Goal: Information Seeking & Learning: Understand process/instructions

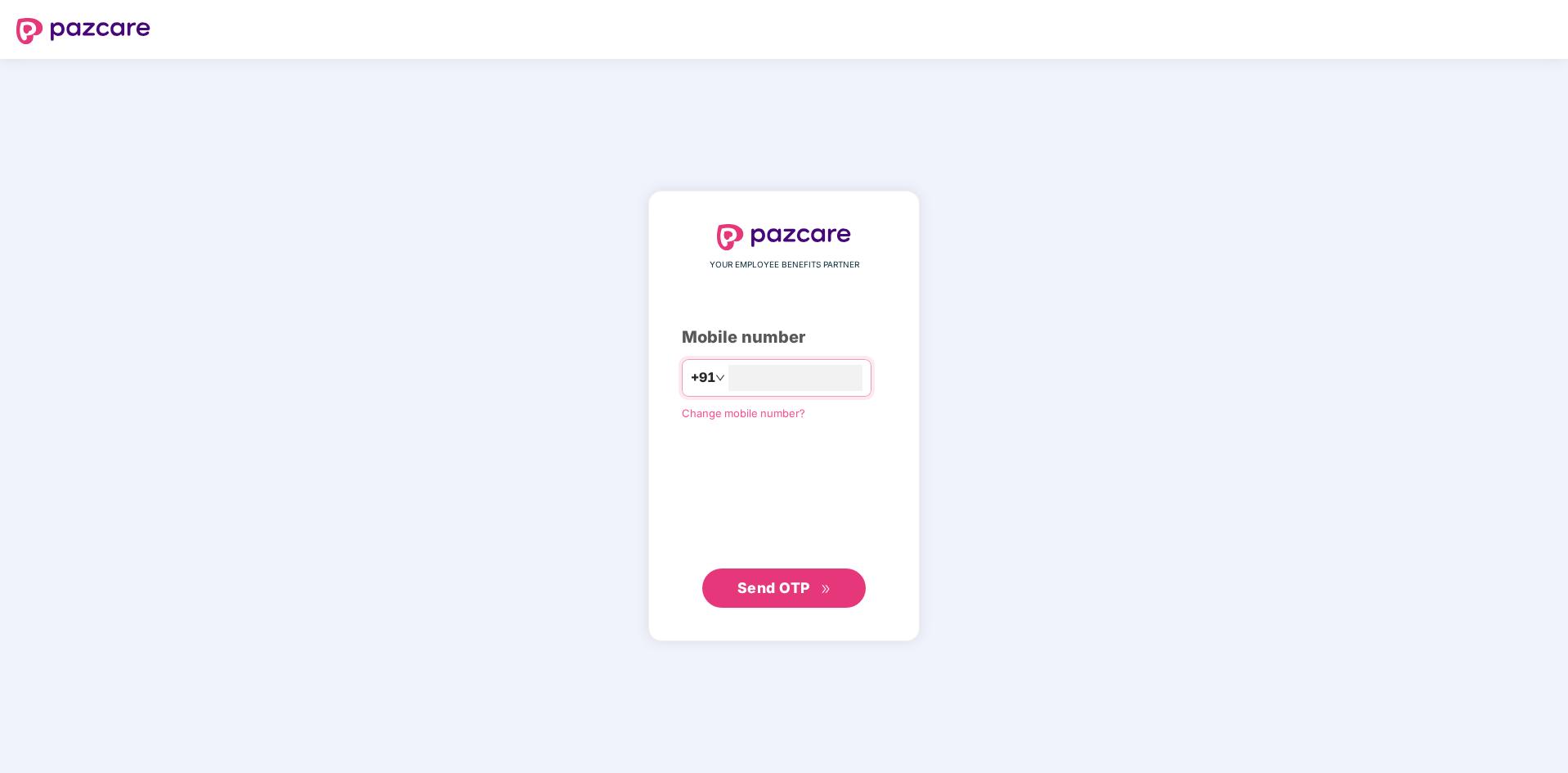
type input "**********"
click at [798, 588] on span "Send OTP" at bounding box center [774, 586] width 73 height 17
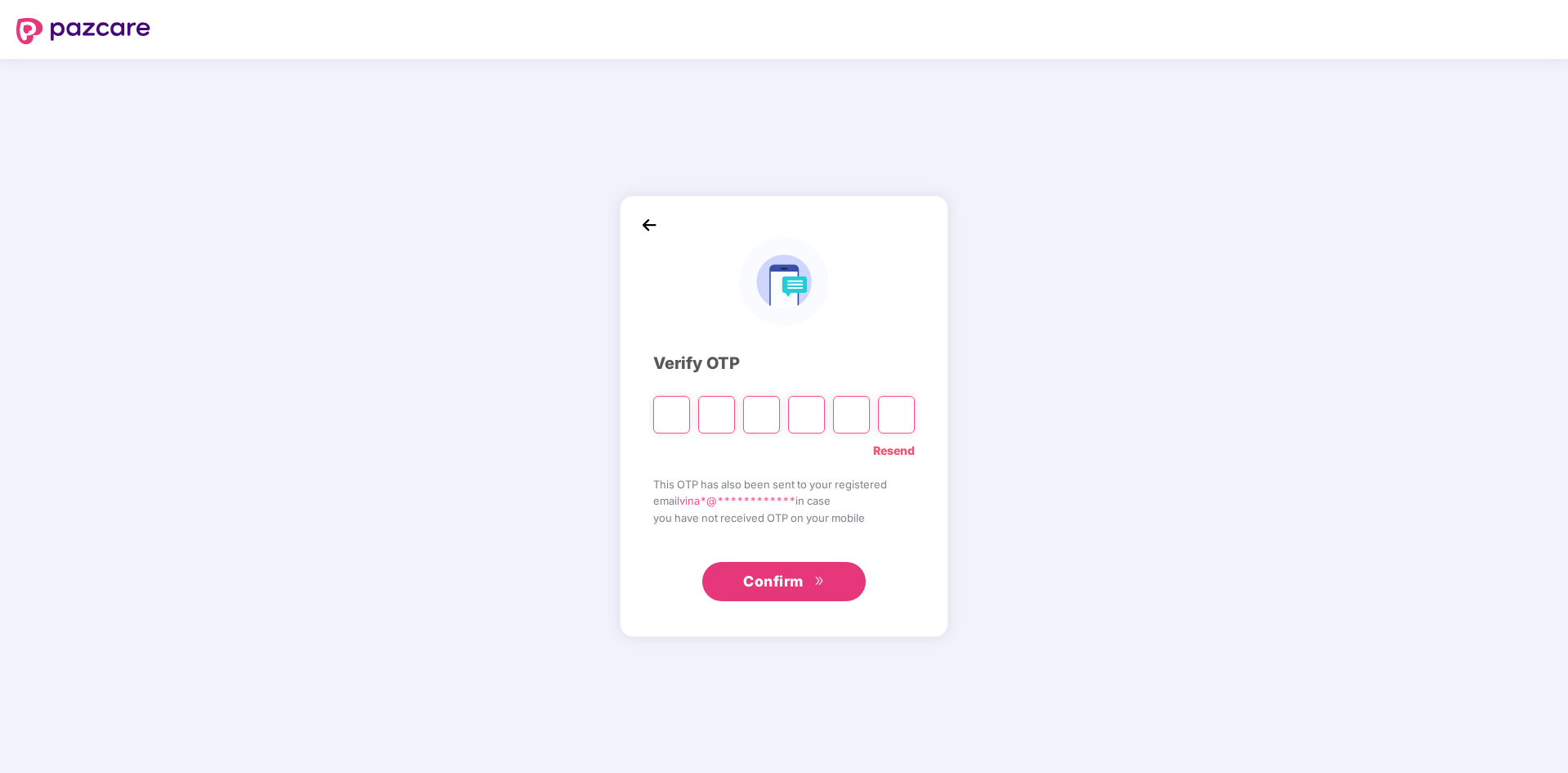
type input "*"
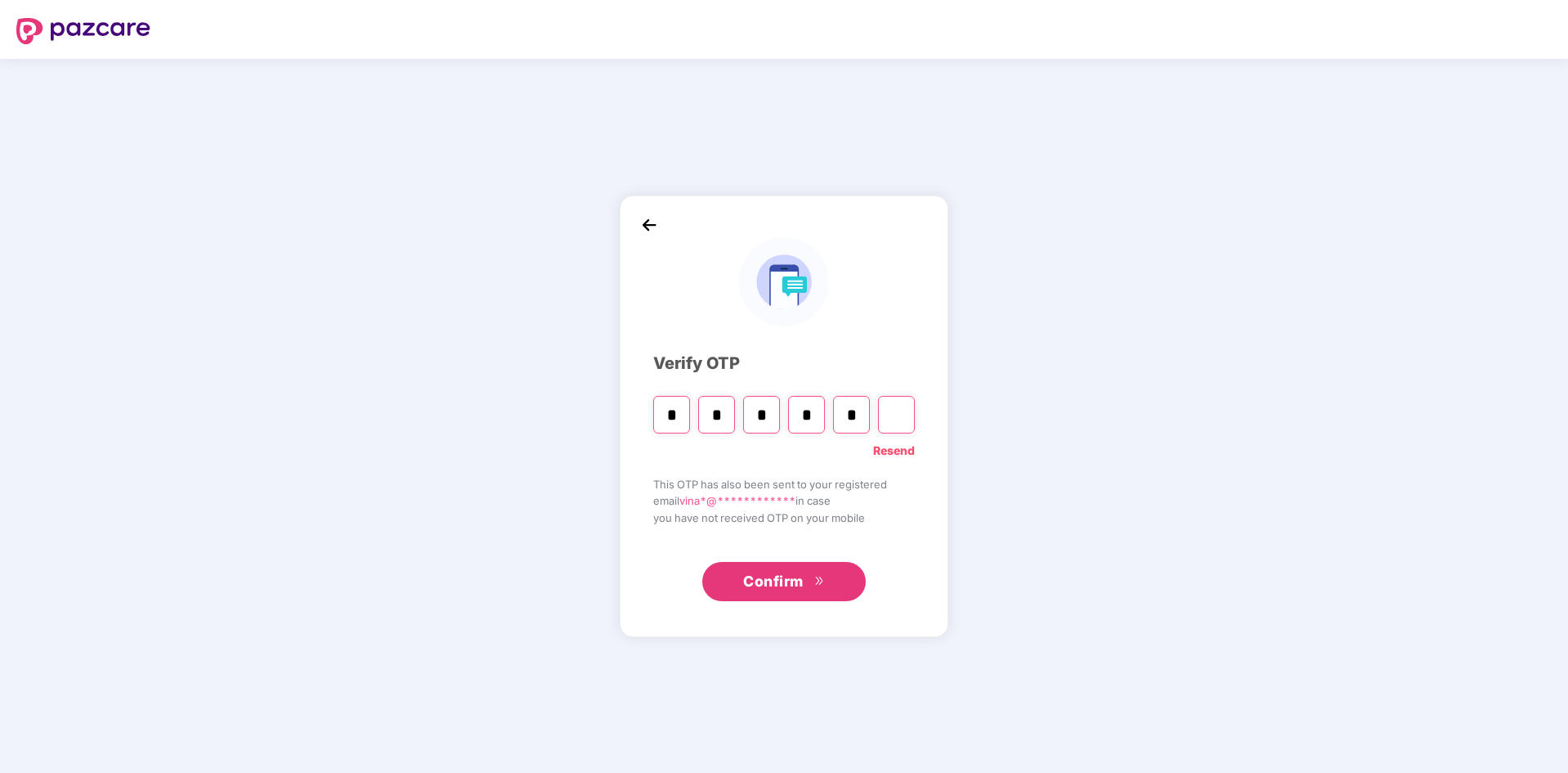
type input "*"
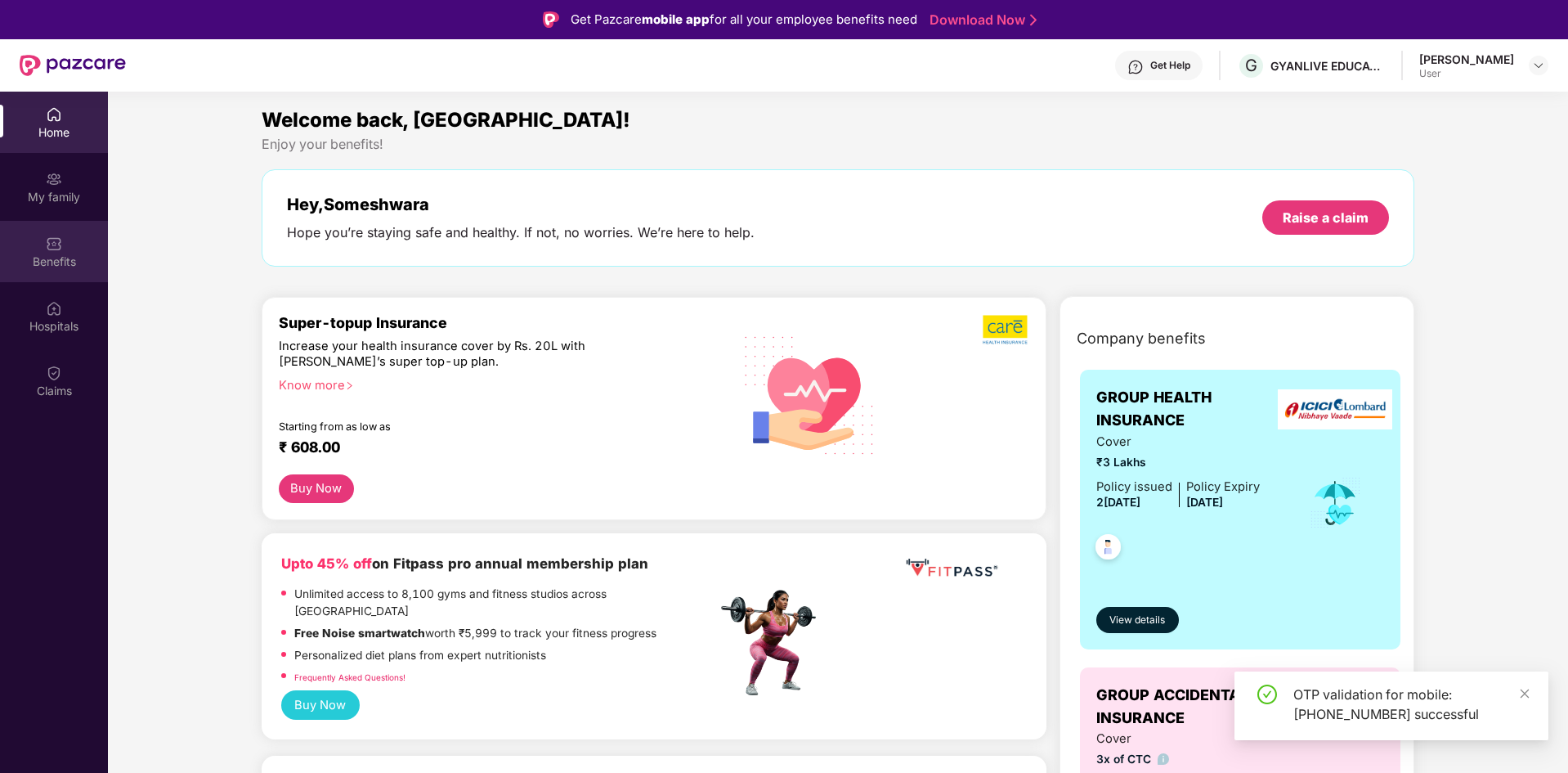
click at [76, 263] on div "Benefits" at bounding box center [53, 262] width 108 height 17
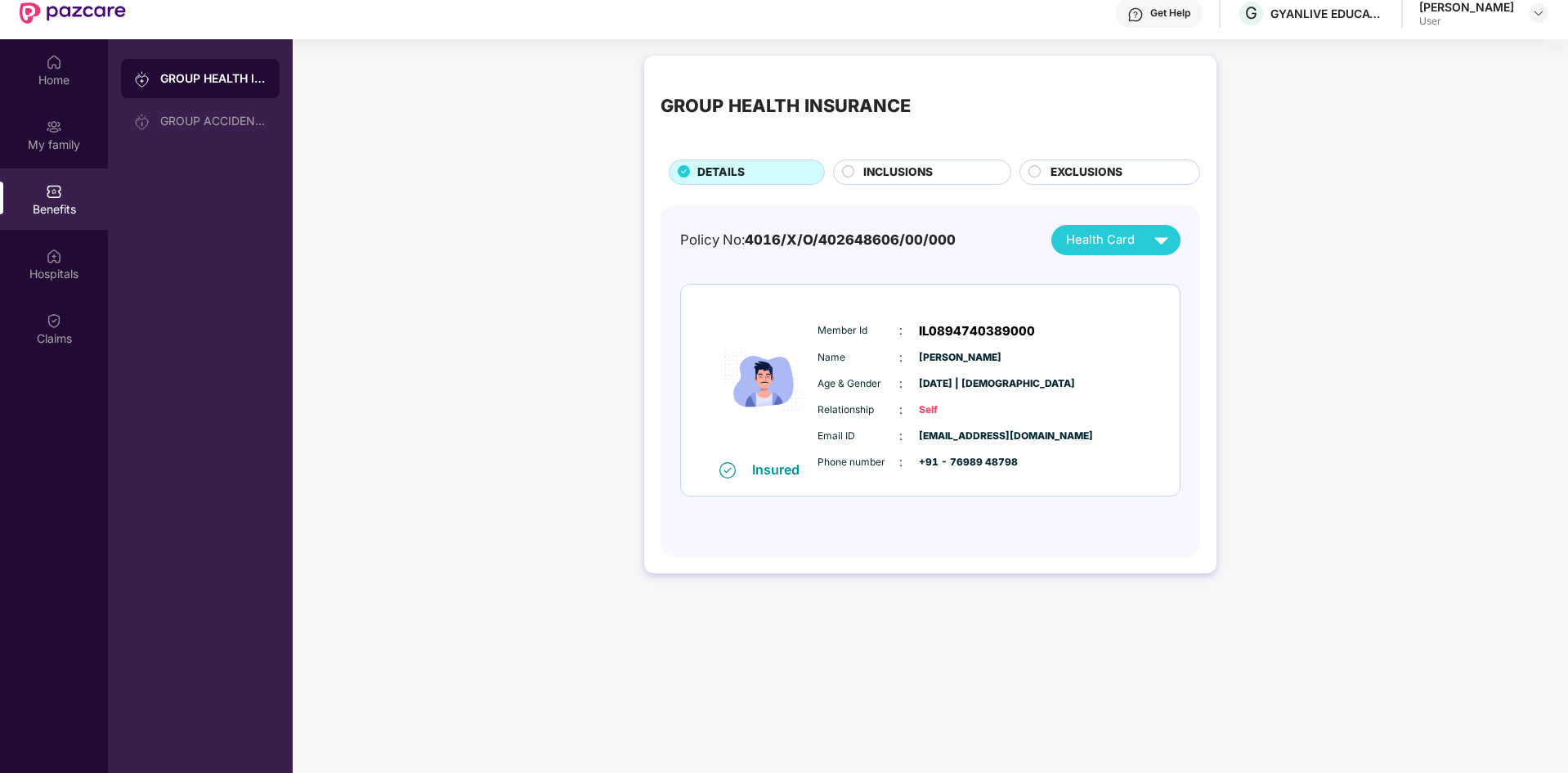
scroll to position [82, 0]
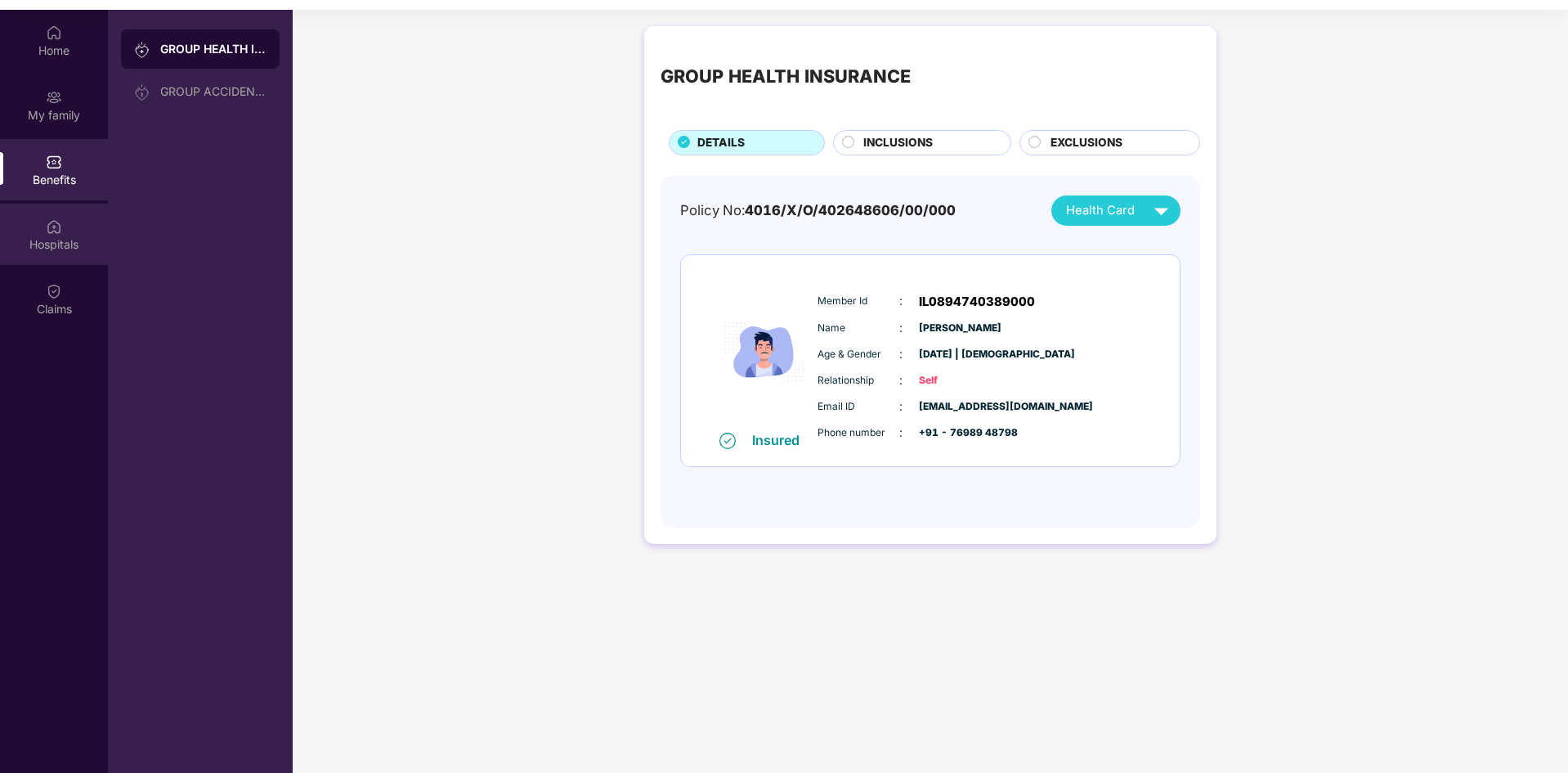
click at [69, 239] on div "Hospitals" at bounding box center [53, 244] width 108 height 17
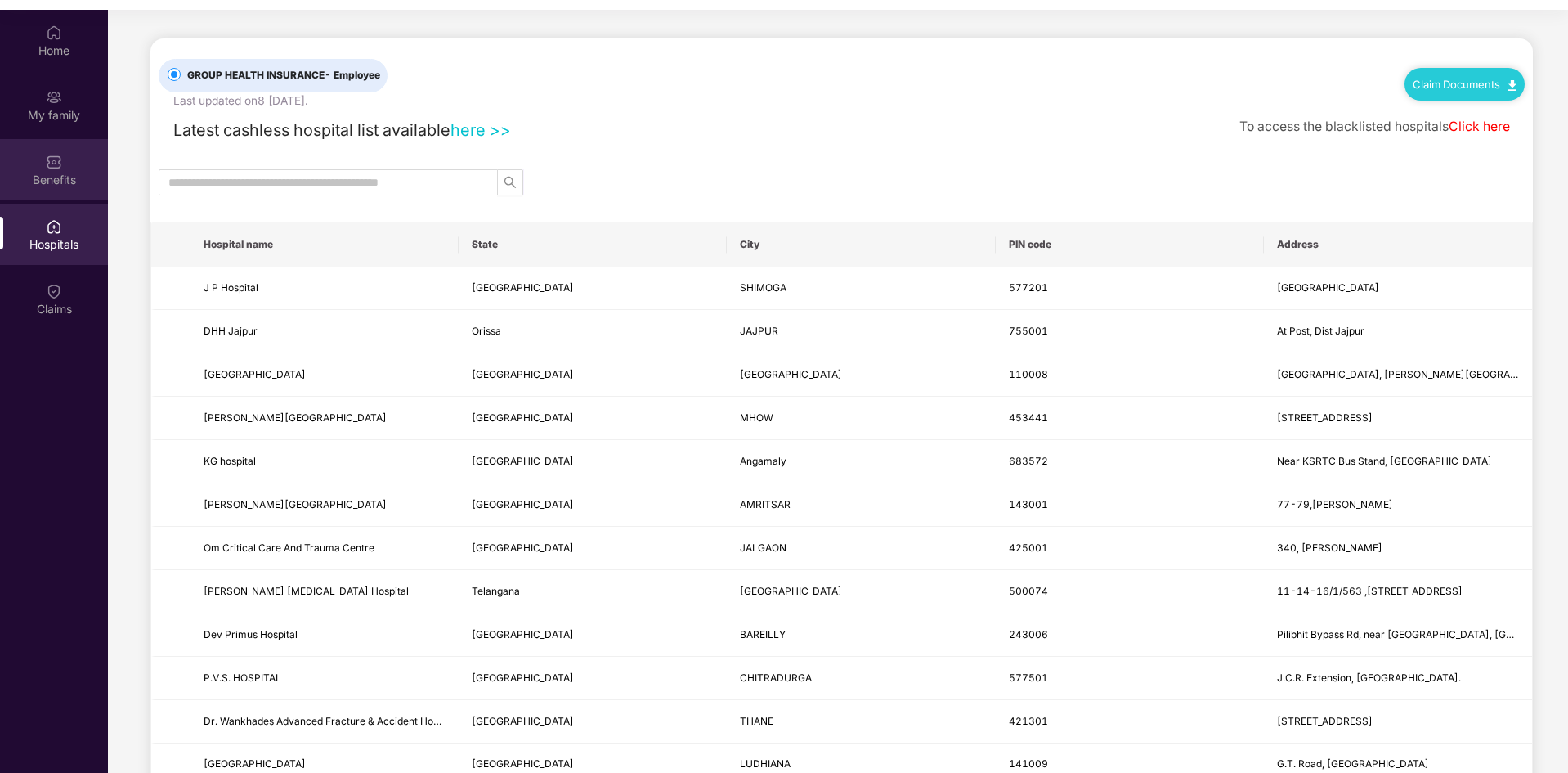
click at [48, 195] on div "Benefits" at bounding box center [53, 170] width 108 height 61
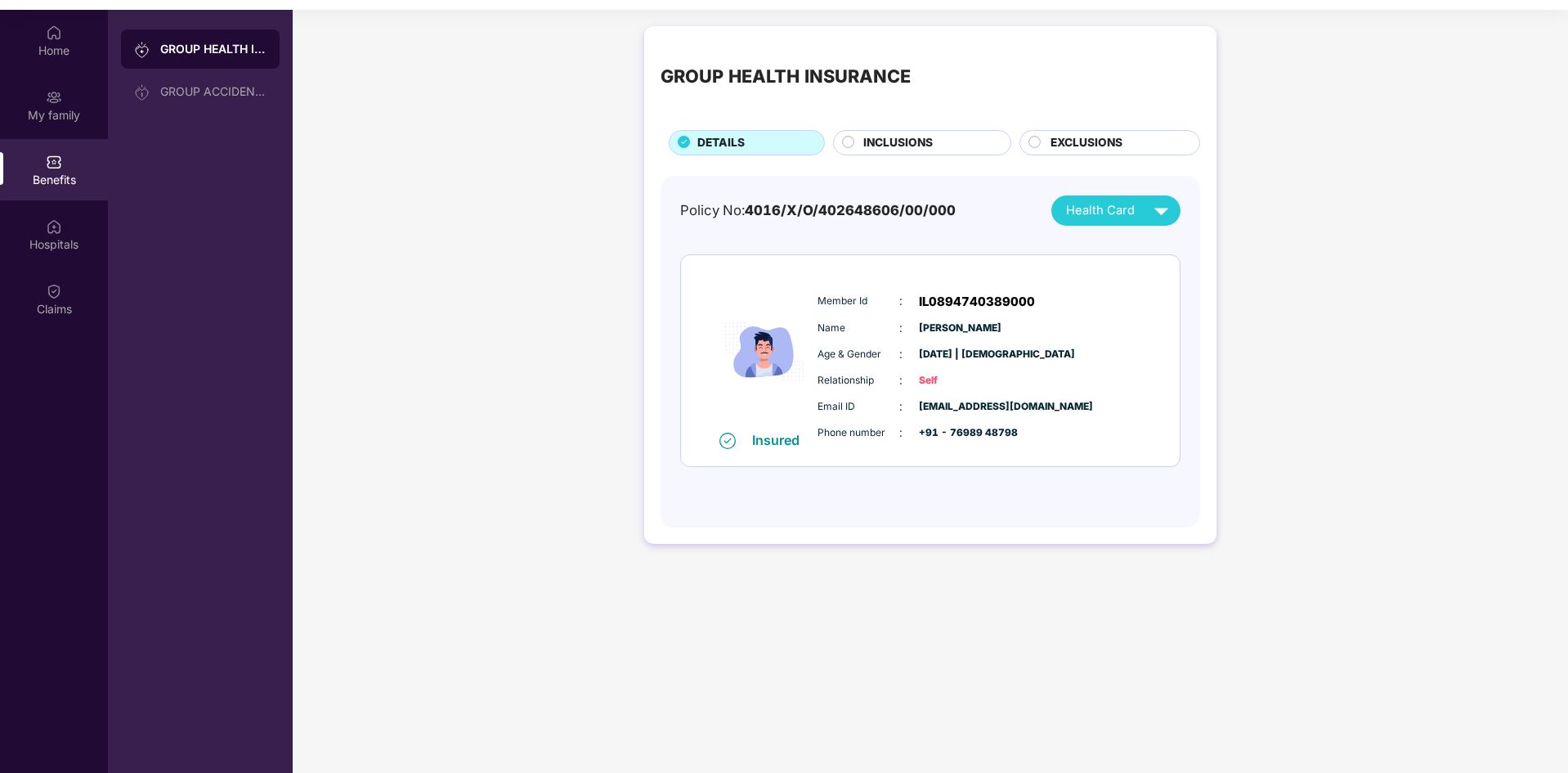
click at [916, 129] on div "GROUP HEALTH INSURANCE DETAILS INCLUSIONS EXCLUSIONS" at bounding box center [931, 99] width 539 height 113
click at [917, 140] on span "INCLUSIONS" at bounding box center [898, 143] width 69 height 18
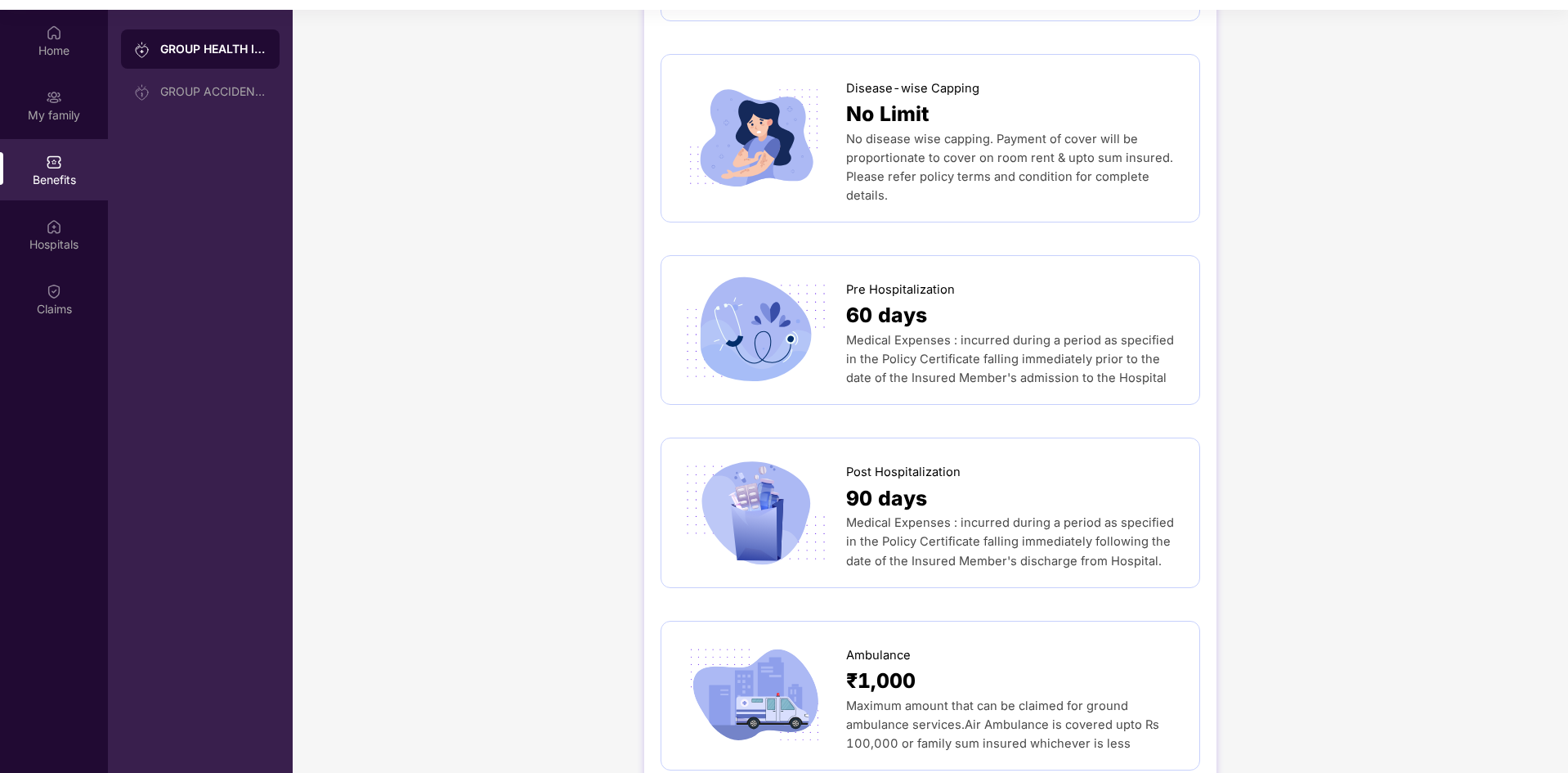
scroll to position [0, 0]
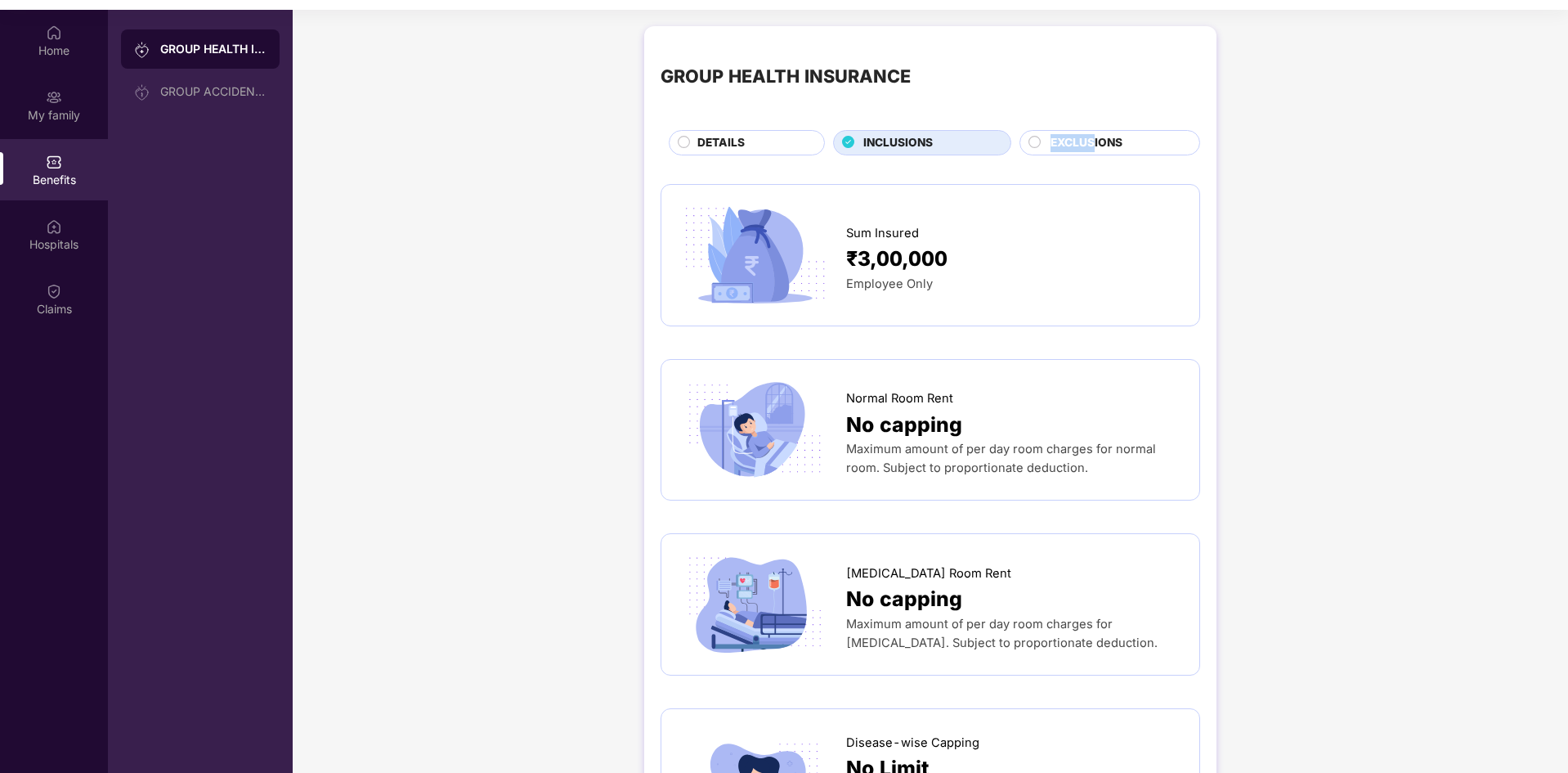
click at [1093, 139] on span "EXCLUSIONS" at bounding box center [1086, 143] width 72 height 18
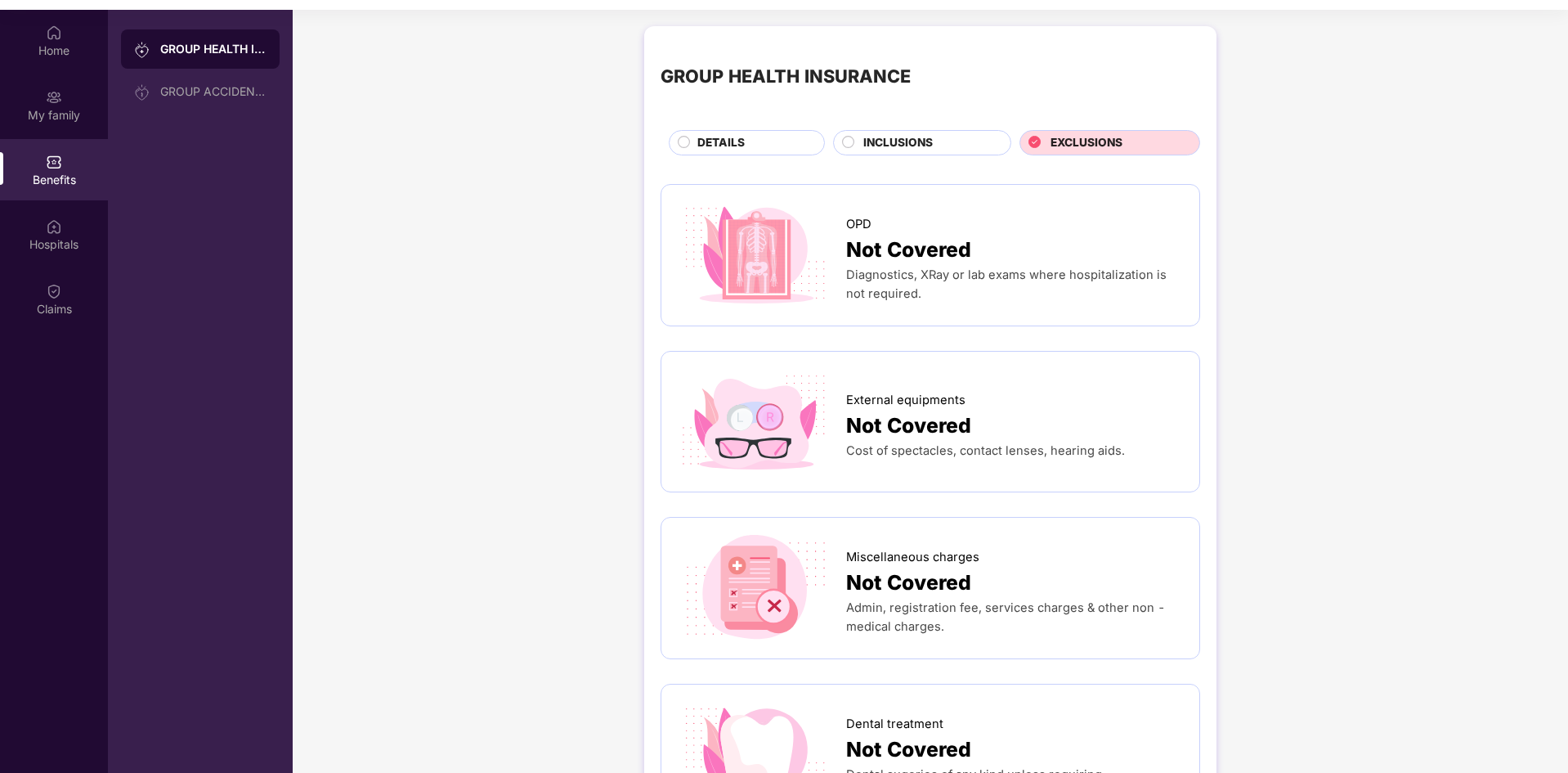
click at [751, 133] on div "DETAILS" at bounding box center [747, 143] width 156 height 26
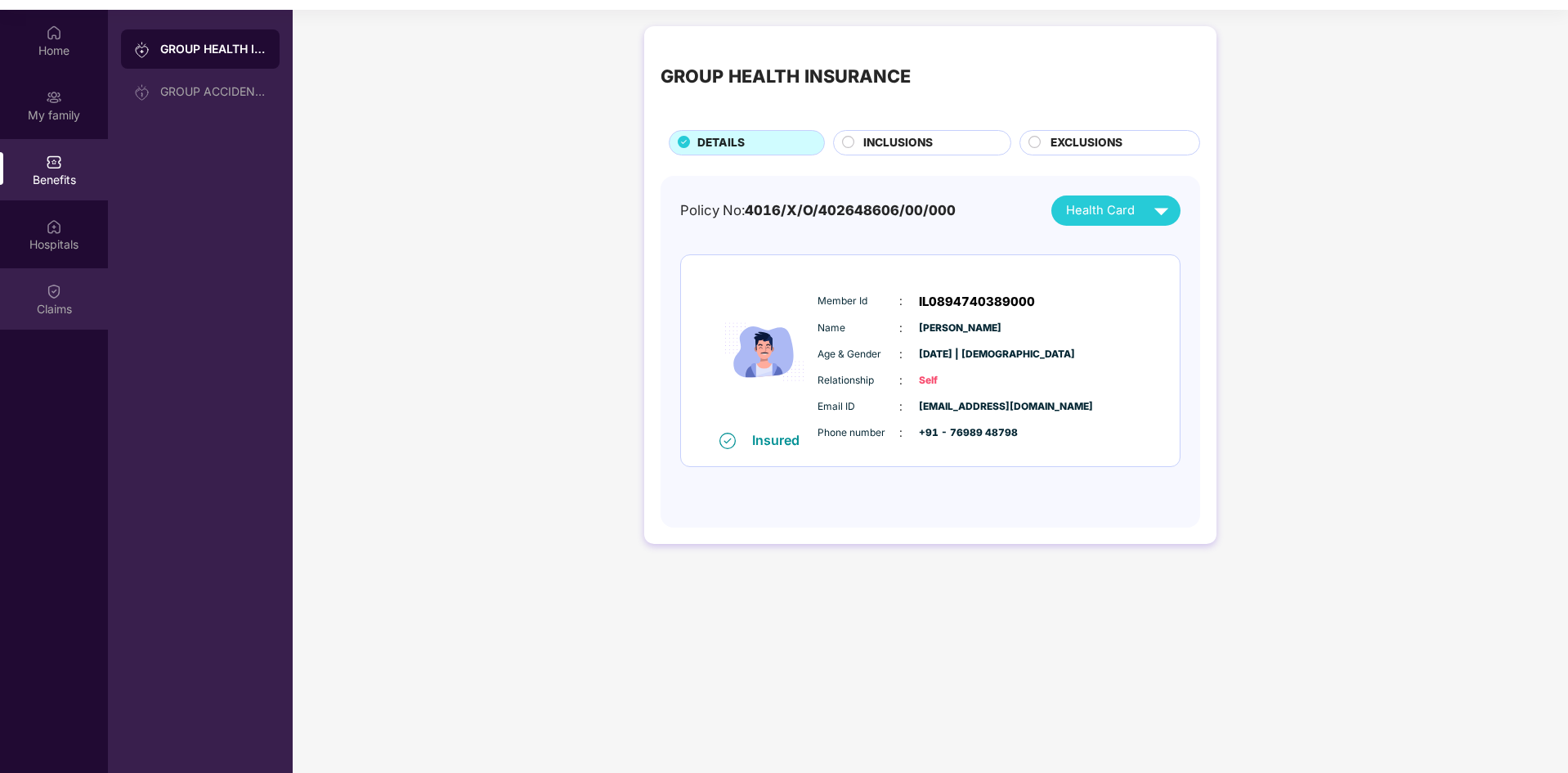
click at [53, 320] on div "Claims" at bounding box center [53, 299] width 108 height 61
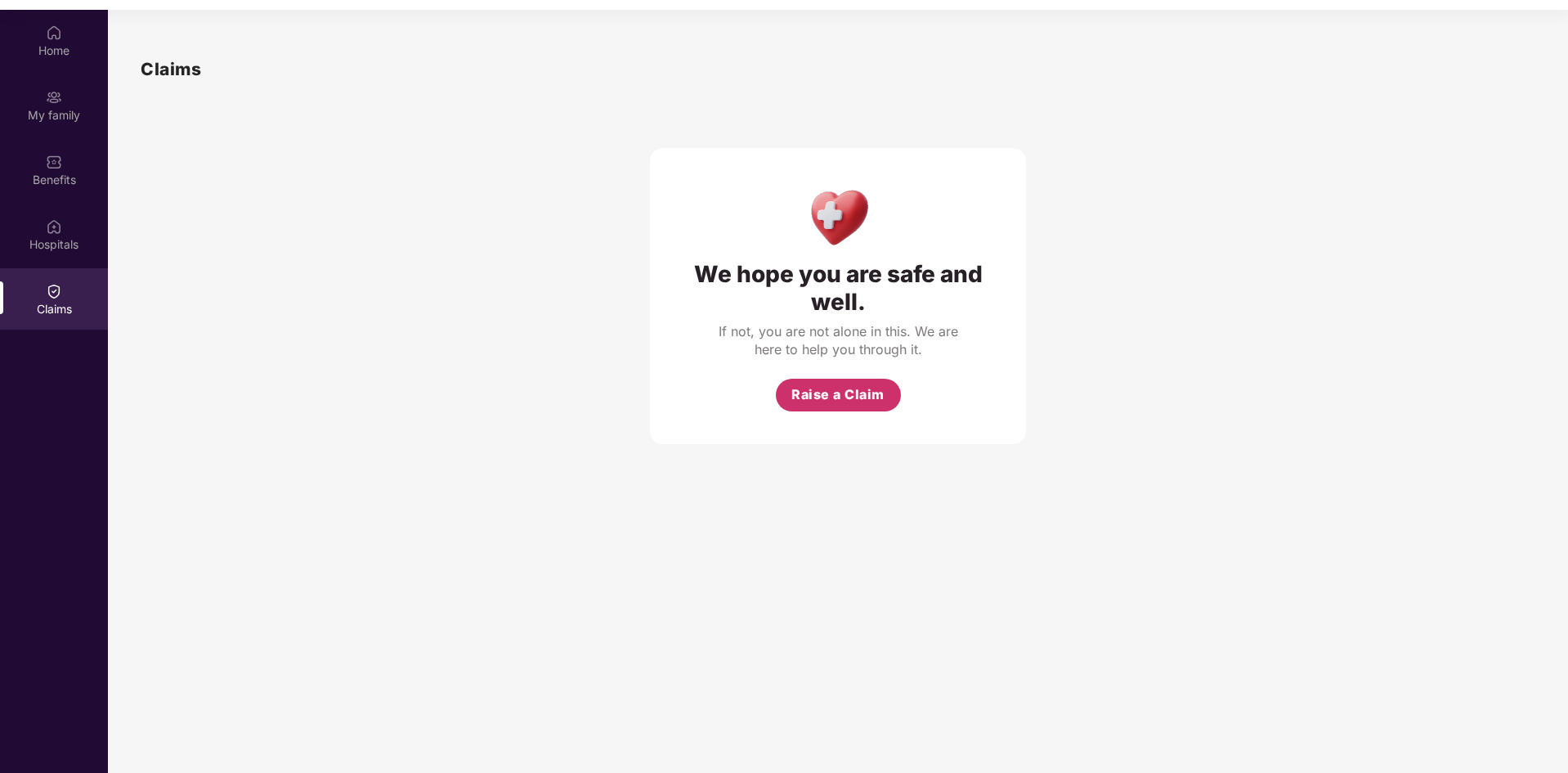
click at [856, 400] on span "Raise a Claim" at bounding box center [838, 394] width 93 height 21
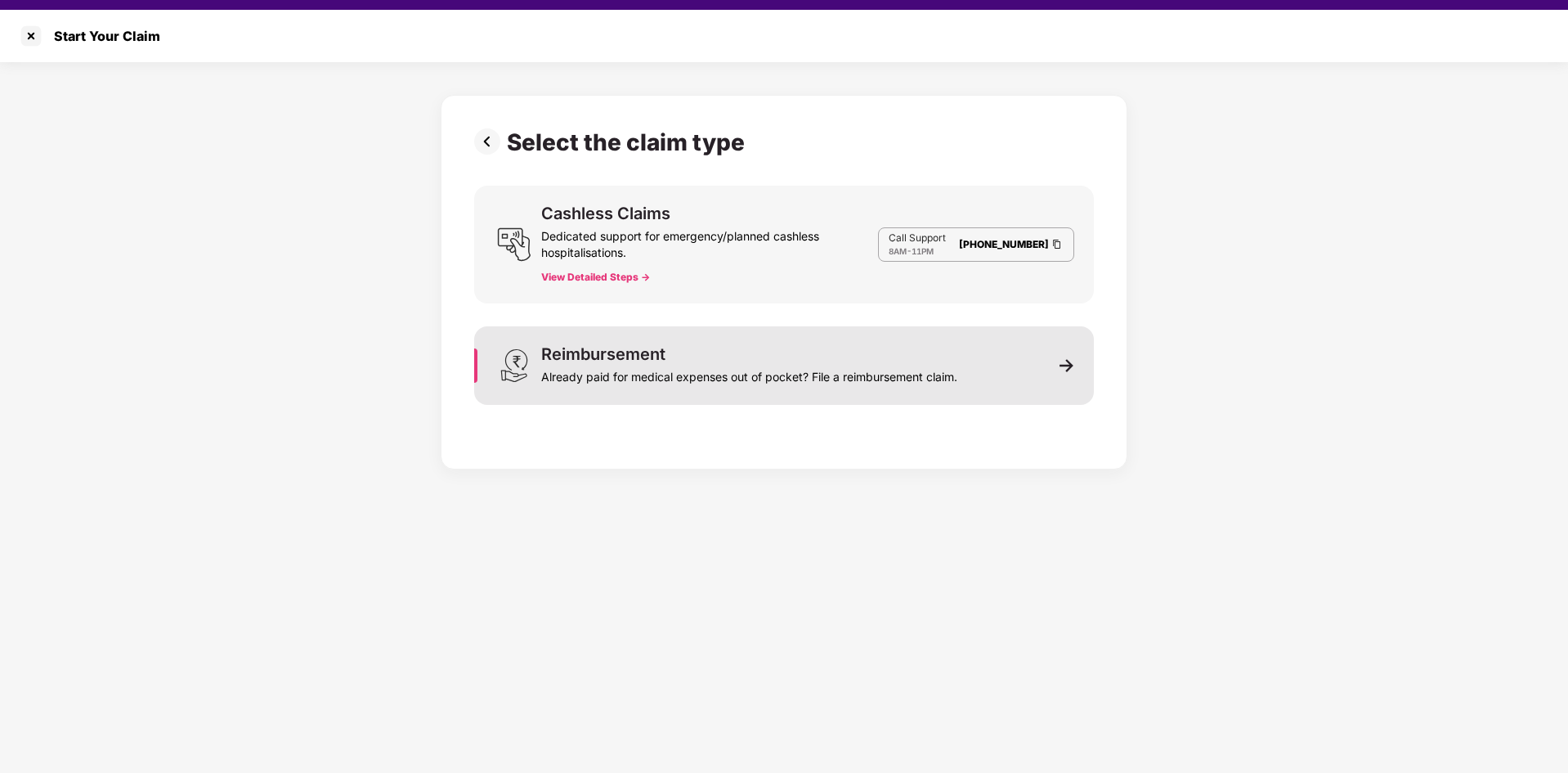
click at [1070, 368] on img at bounding box center [1066, 365] width 15 height 15
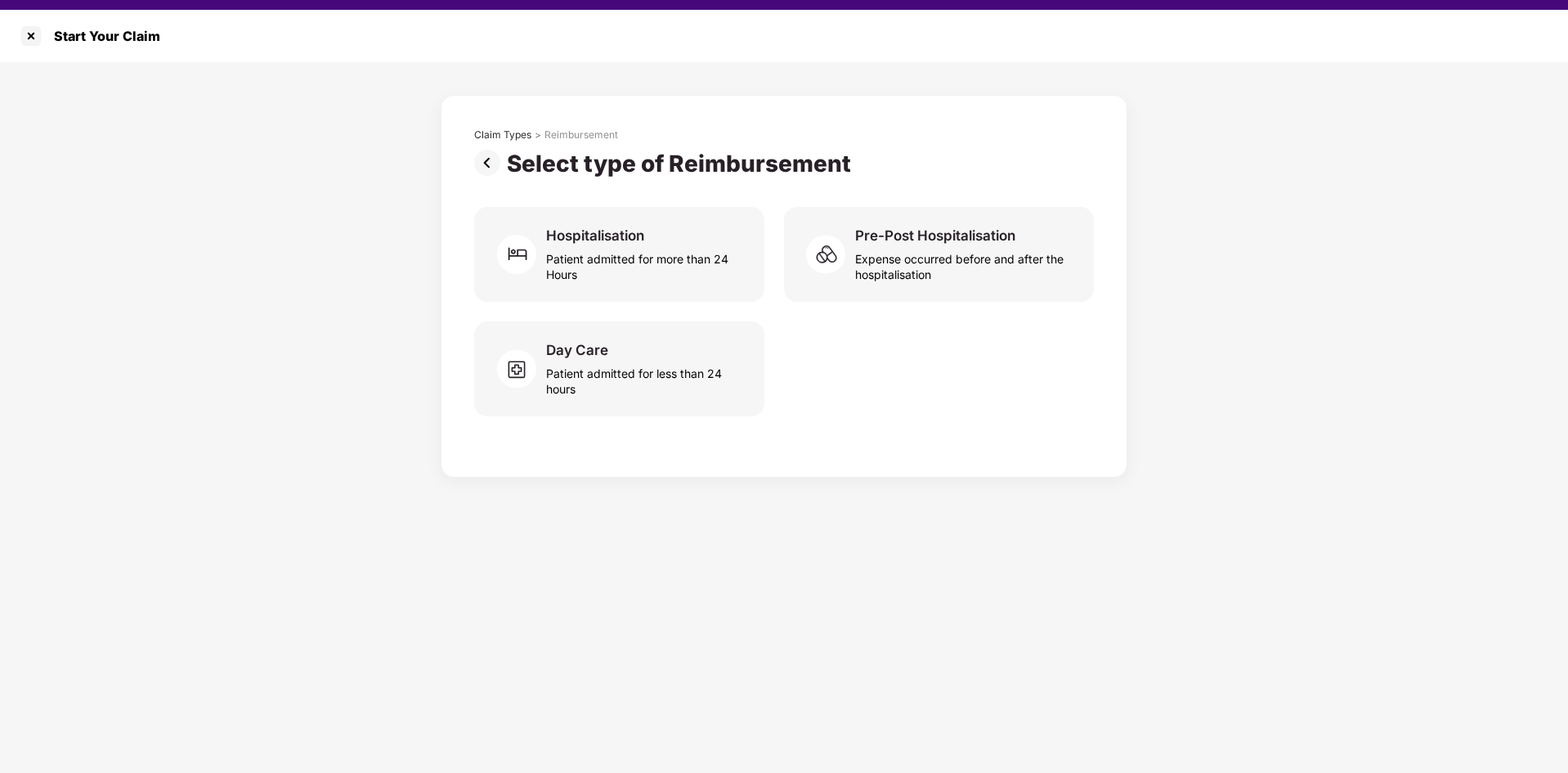
click at [486, 167] on img at bounding box center [490, 162] width 33 height 26
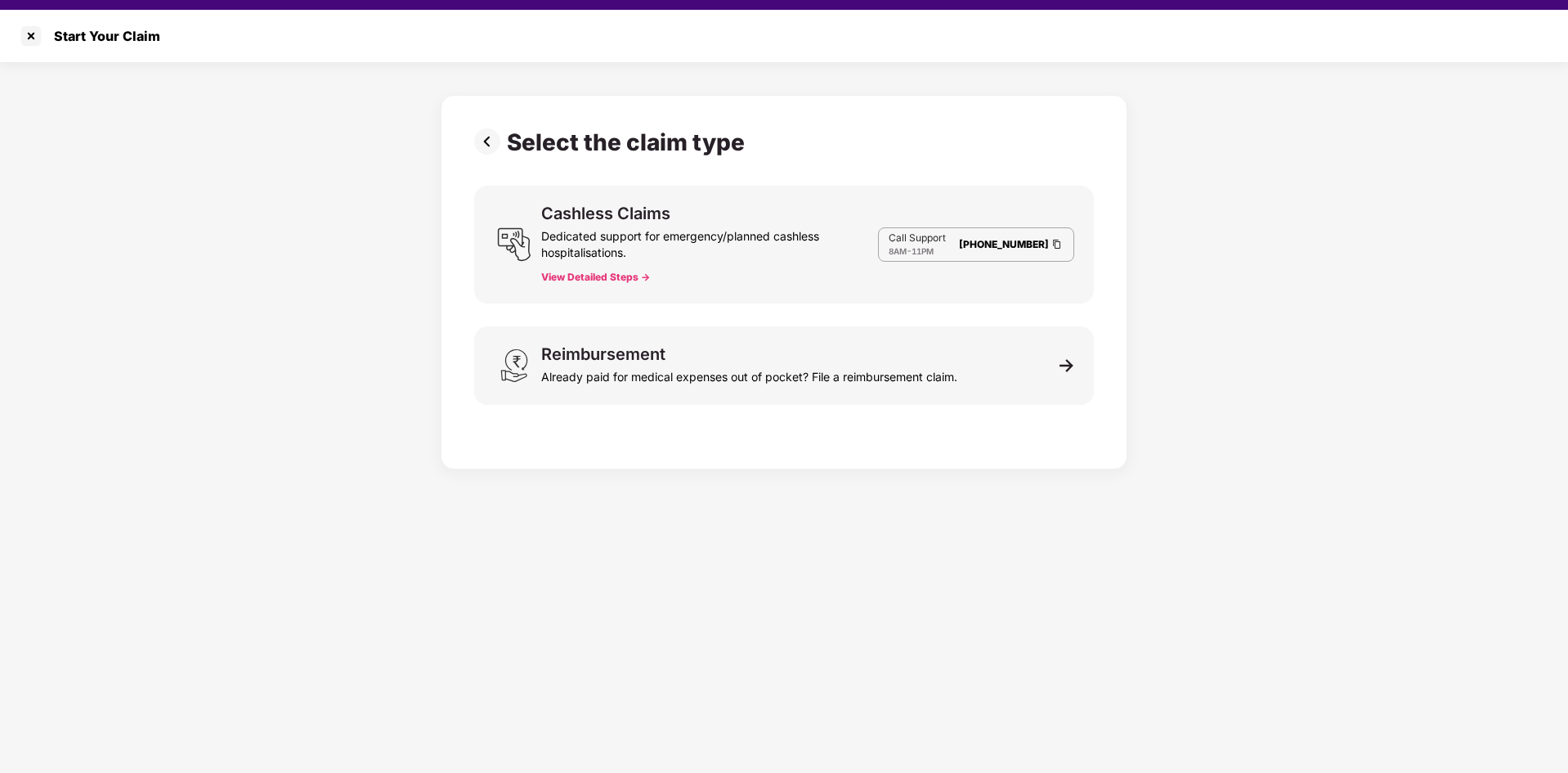
click at [578, 282] on button "View Detailed Steps ->" at bounding box center [596, 277] width 109 height 13
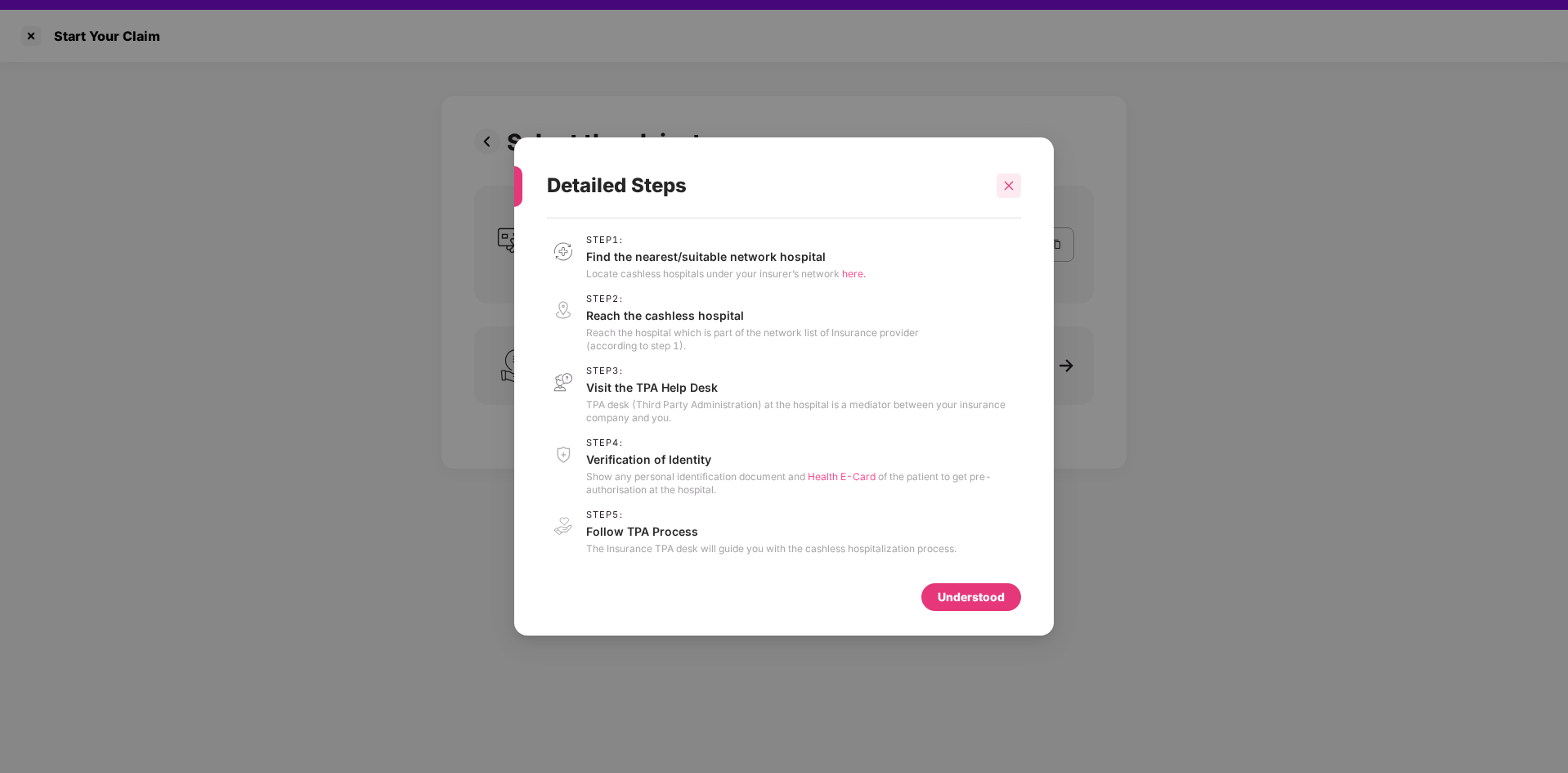
click at [1011, 183] on icon "close" at bounding box center [1009, 185] width 9 height 9
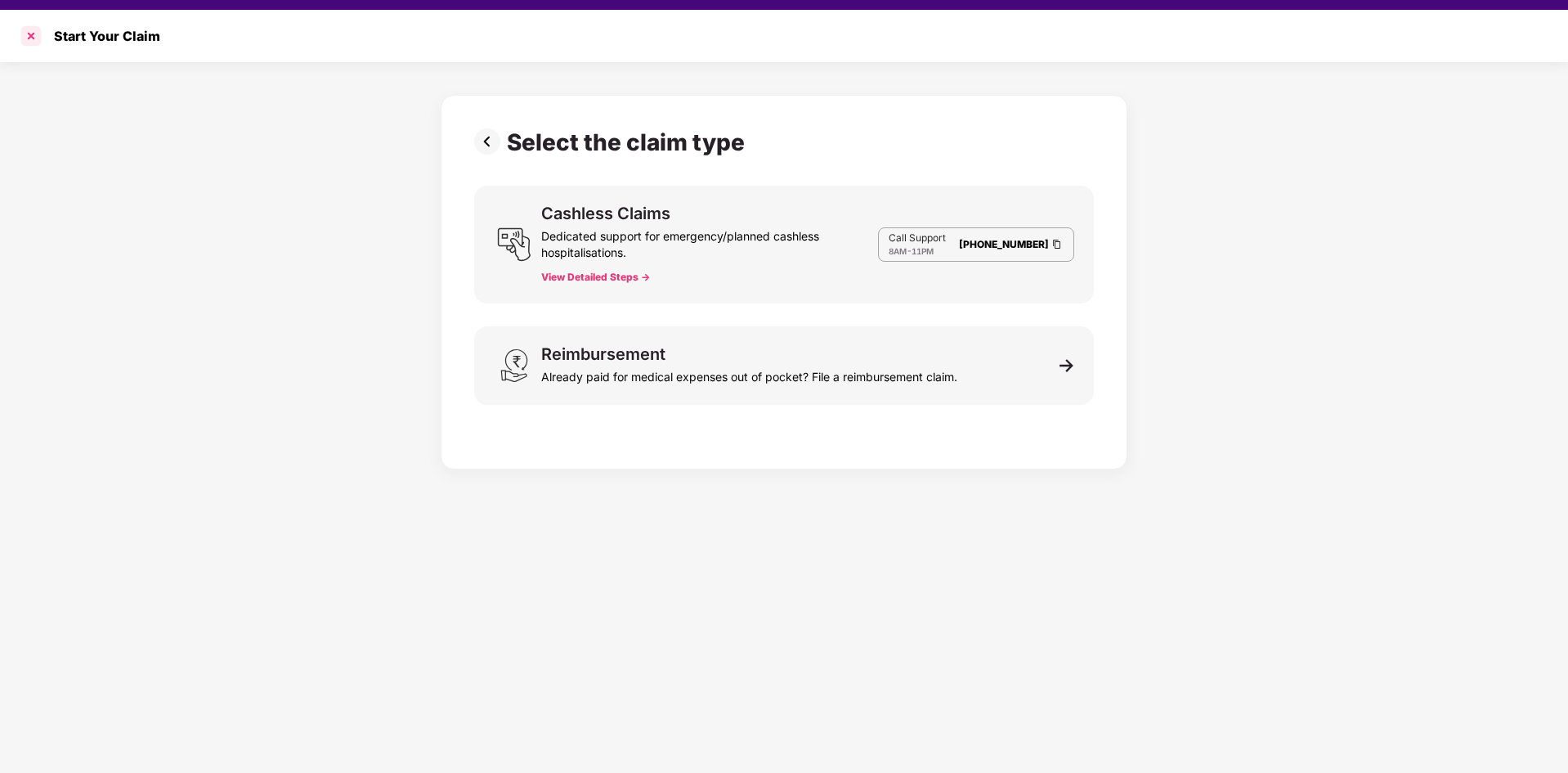
click at [25, 37] on div at bounding box center [31, 36] width 26 height 26
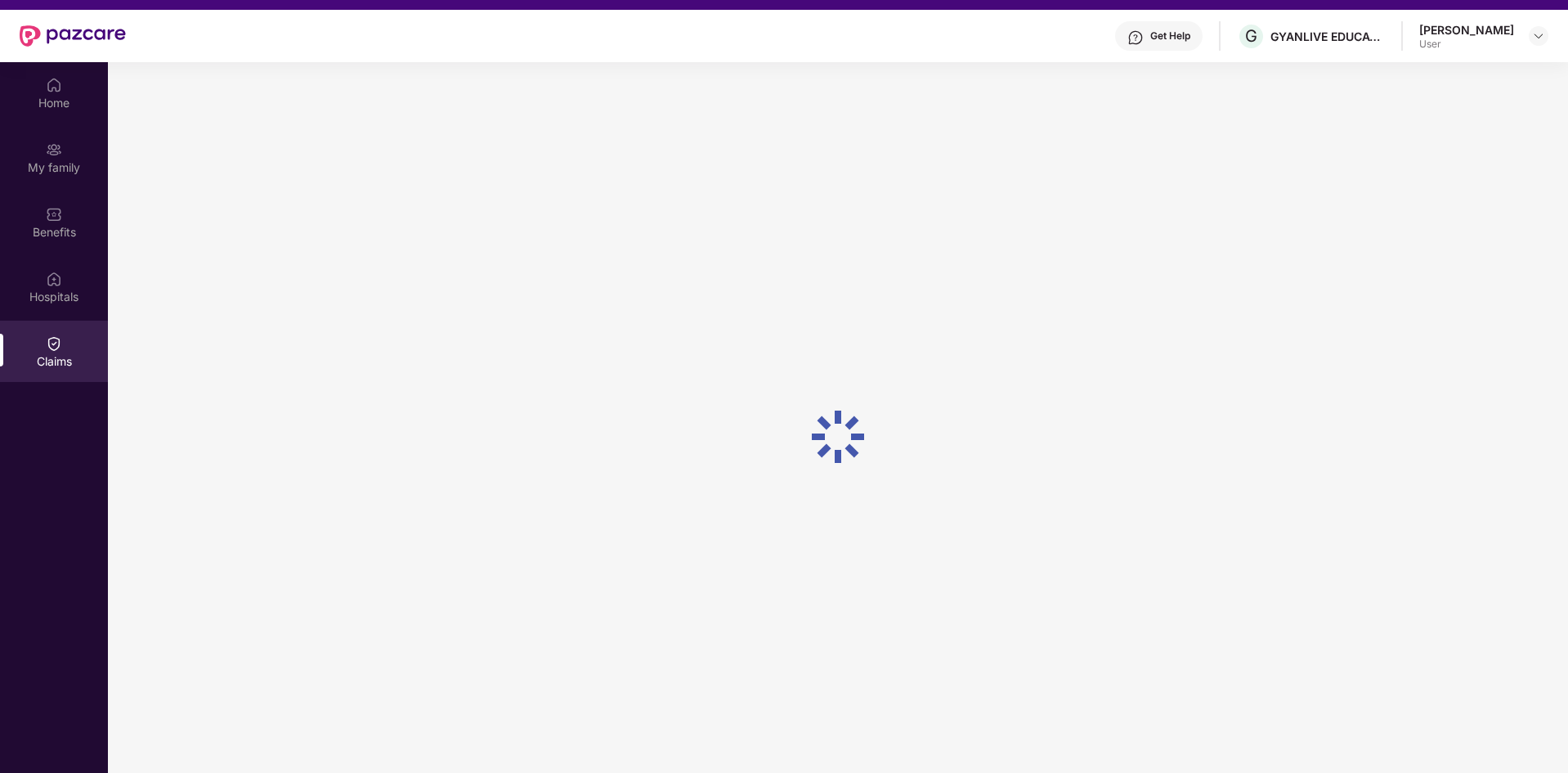
scroll to position [82, 0]
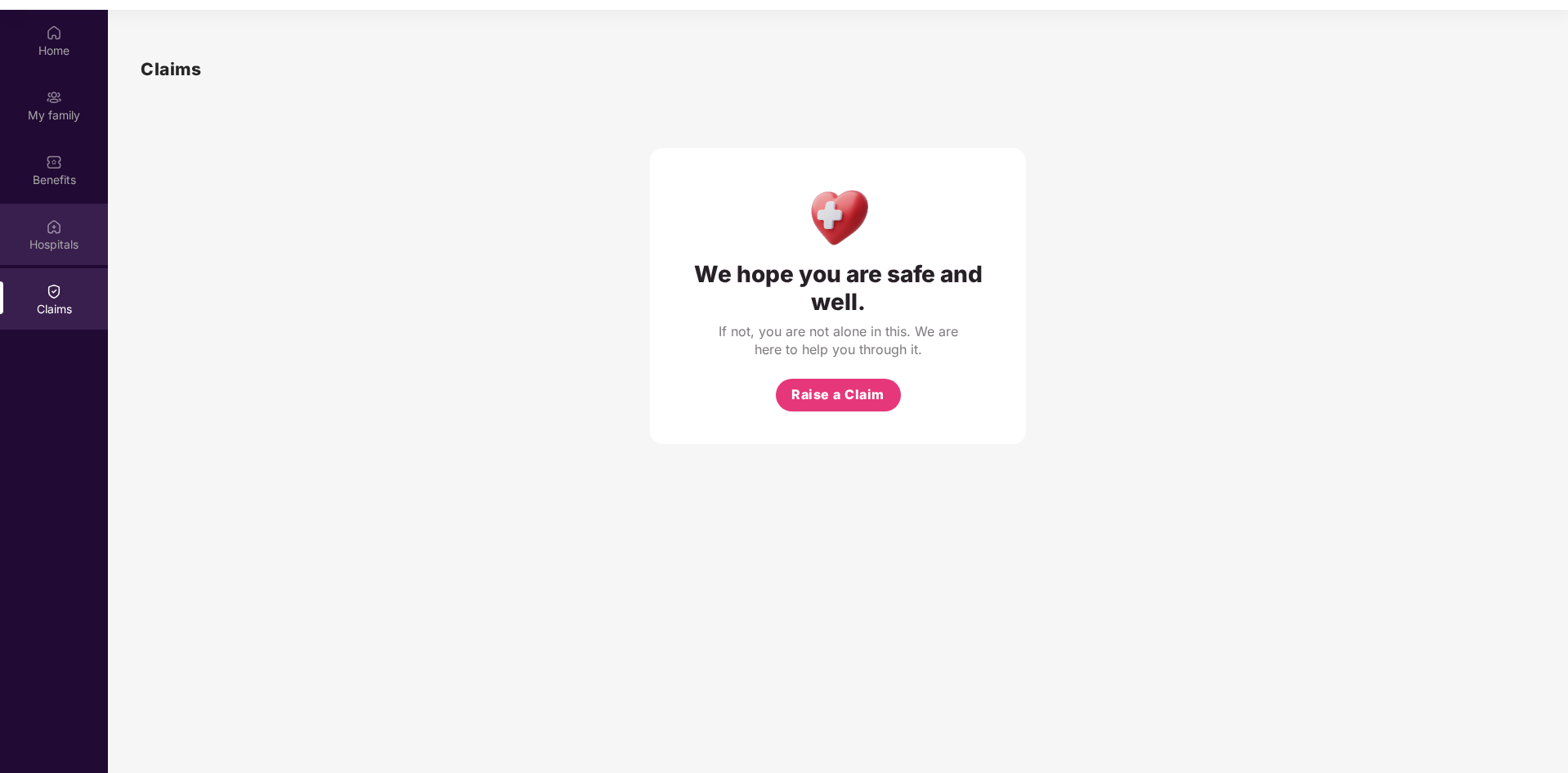
click at [41, 237] on div "Hospitals" at bounding box center [53, 244] width 108 height 17
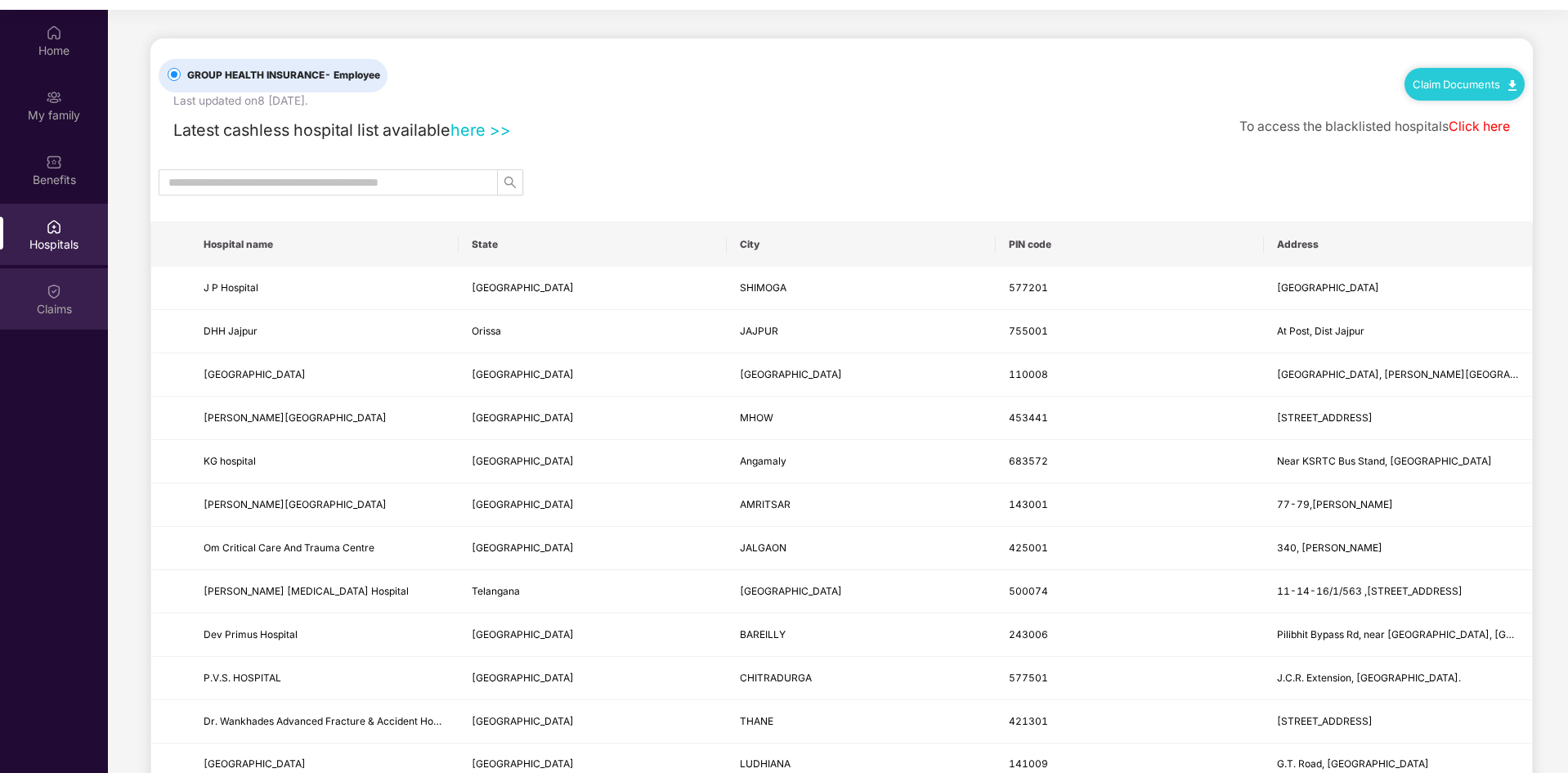
click at [54, 302] on div "Claims" at bounding box center [53, 309] width 108 height 17
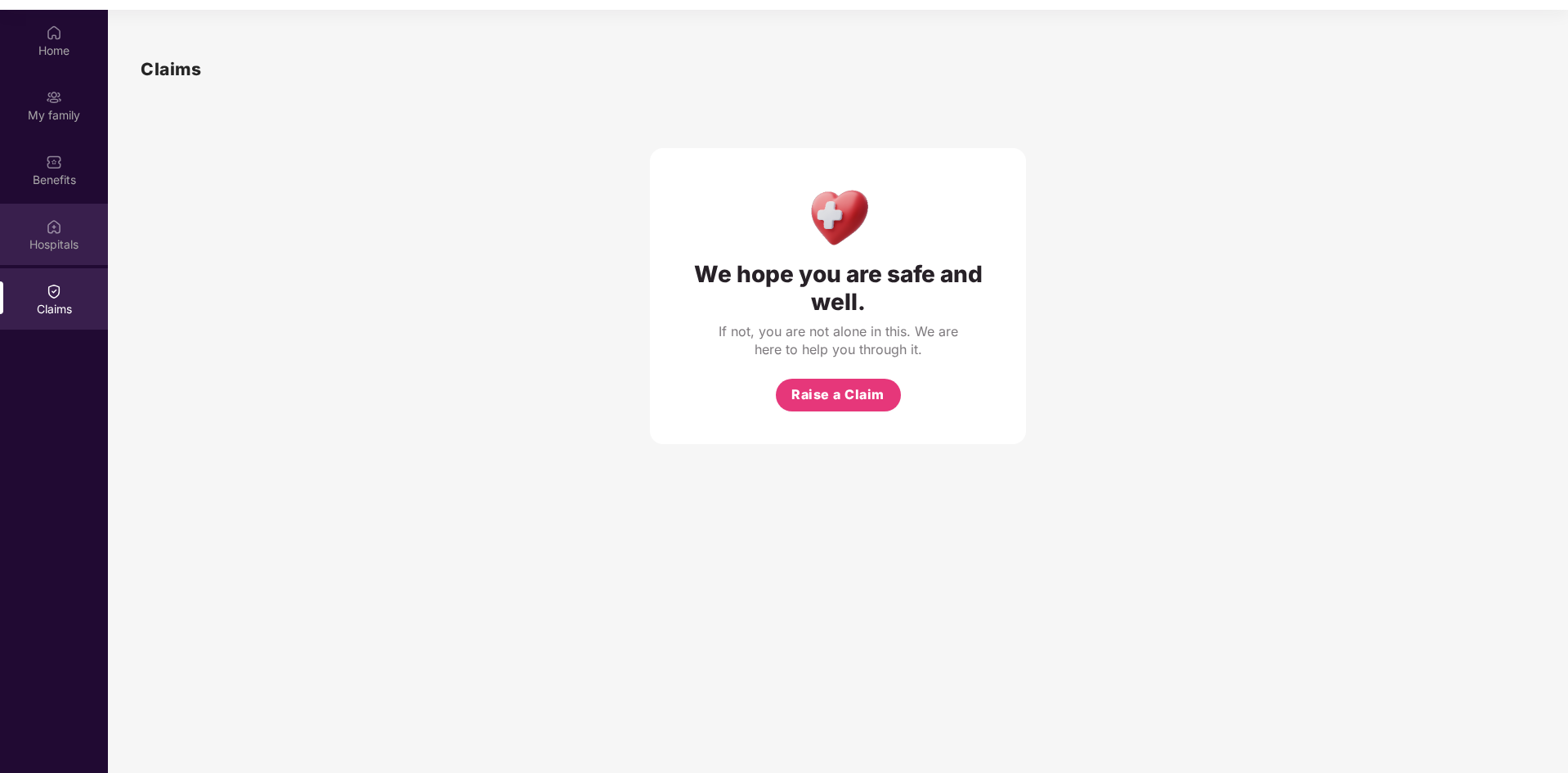
click at [50, 246] on div "Hospitals" at bounding box center [53, 244] width 108 height 17
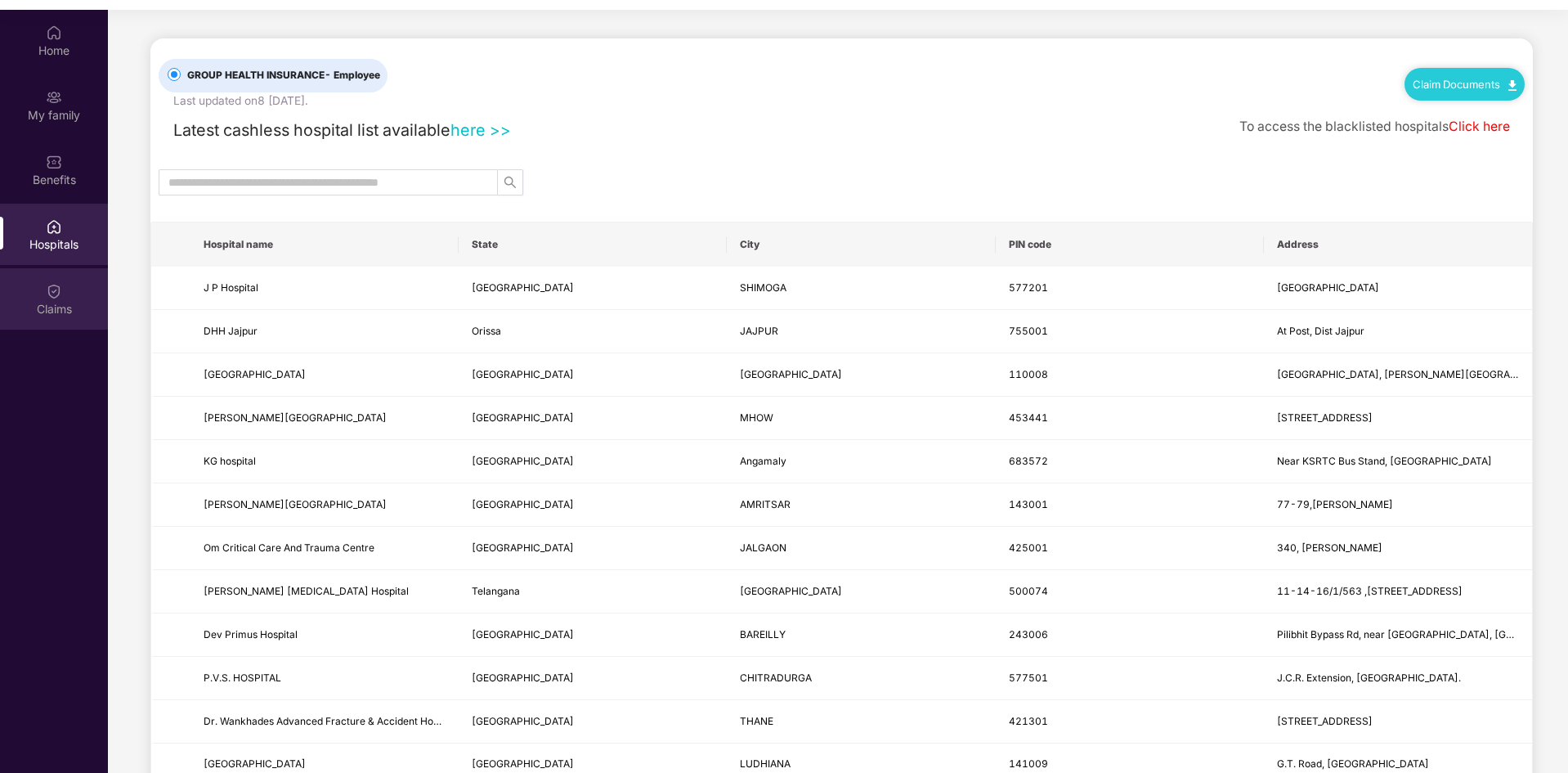
click at [47, 287] on img at bounding box center [53, 291] width 17 height 17
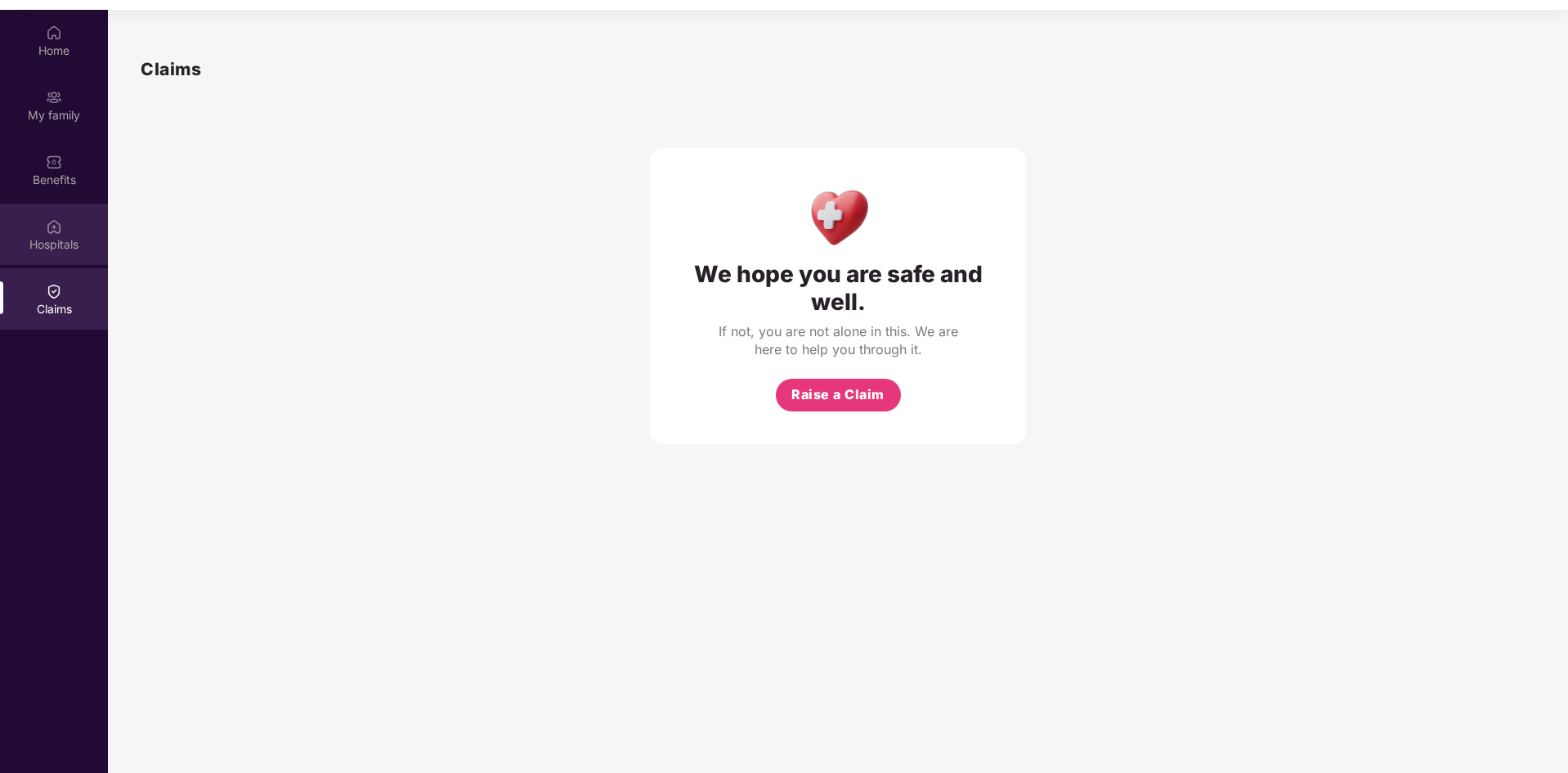
click at [75, 243] on div "Hospitals" at bounding box center [53, 244] width 108 height 17
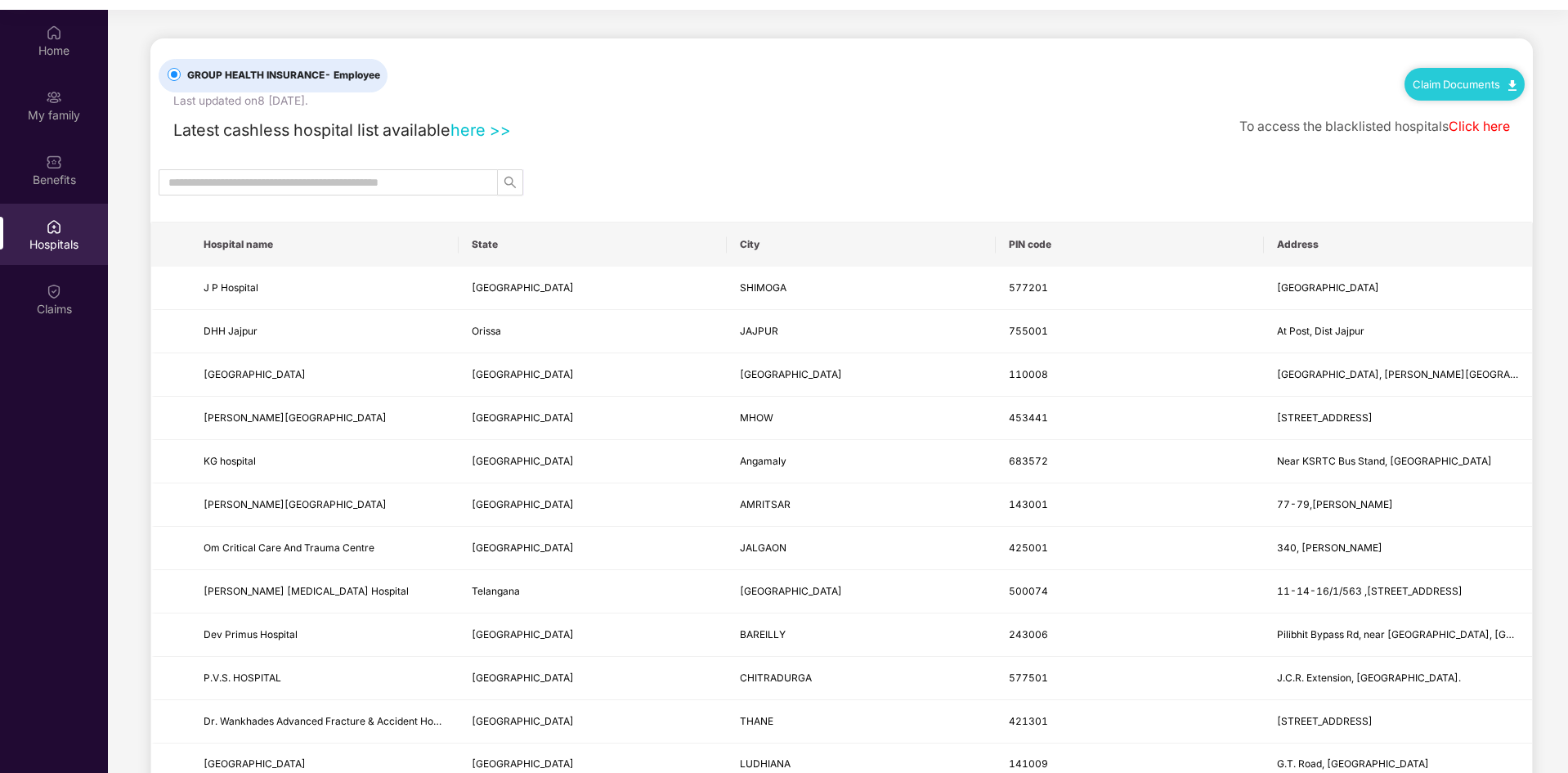
click at [1454, 88] on link "Claim Documents" at bounding box center [1464, 84] width 104 height 13
drag, startPoint x: 1086, startPoint y: 140, endPoint x: 1068, endPoint y: 148, distance: 19.7
click at [1085, 140] on div "Latest cashless hospital list available here >> To access the blacklisted hospi…" at bounding box center [842, 127] width 1366 height 34
click at [55, 297] on img at bounding box center [53, 291] width 17 height 17
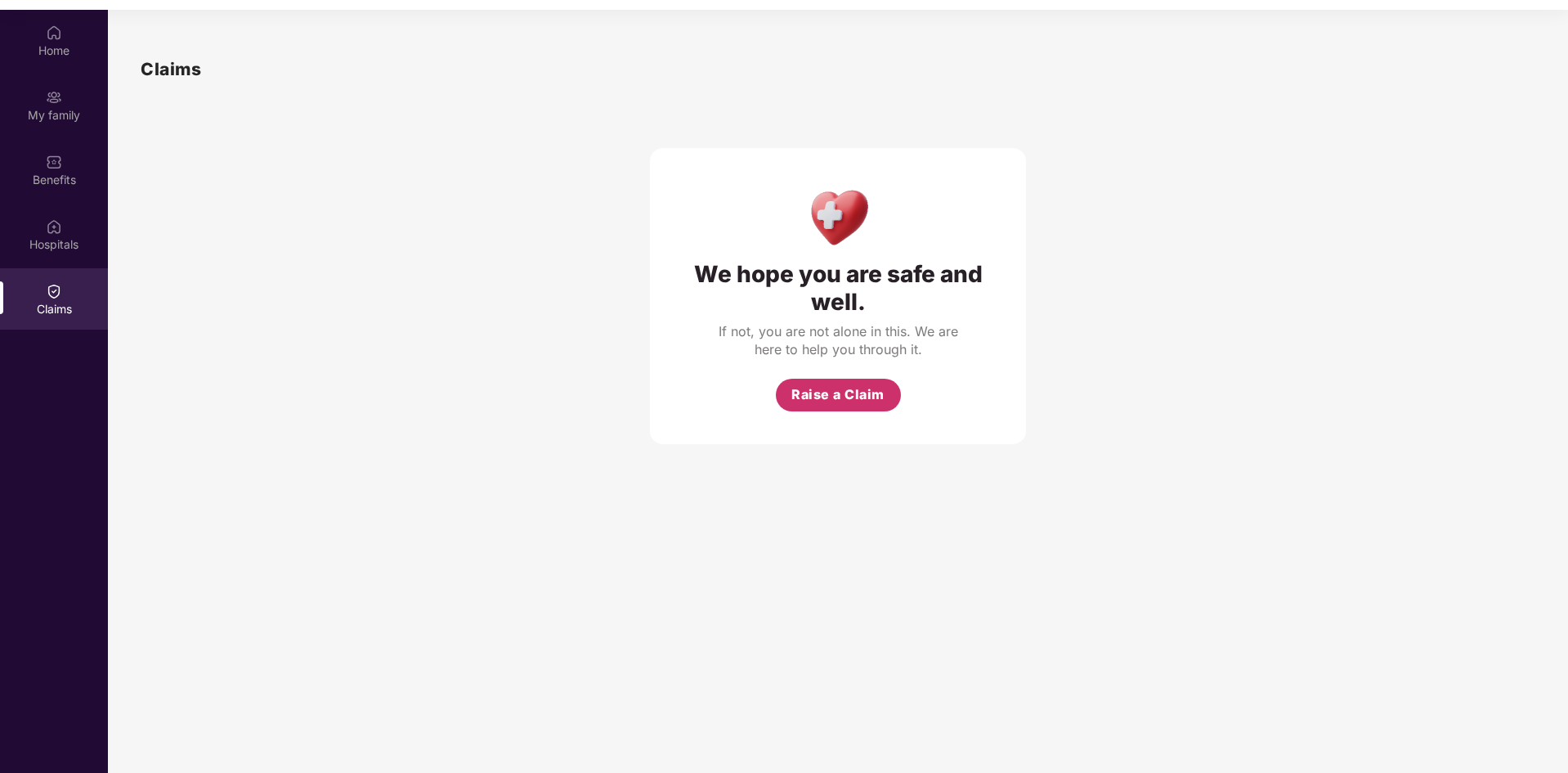
click at [841, 384] on button "Raise a Claim" at bounding box center [838, 394] width 125 height 33
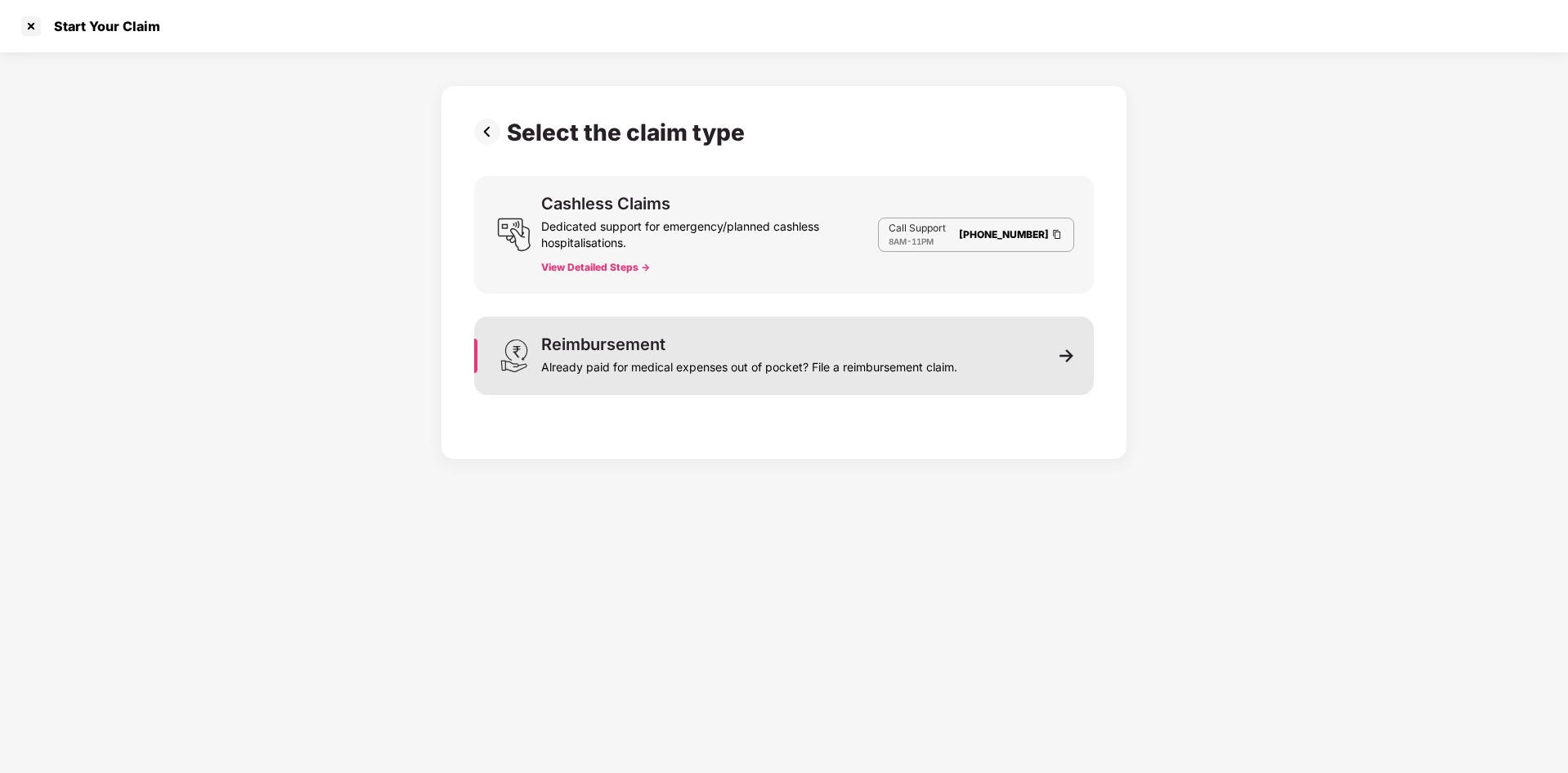
scroll to position [30, 0]
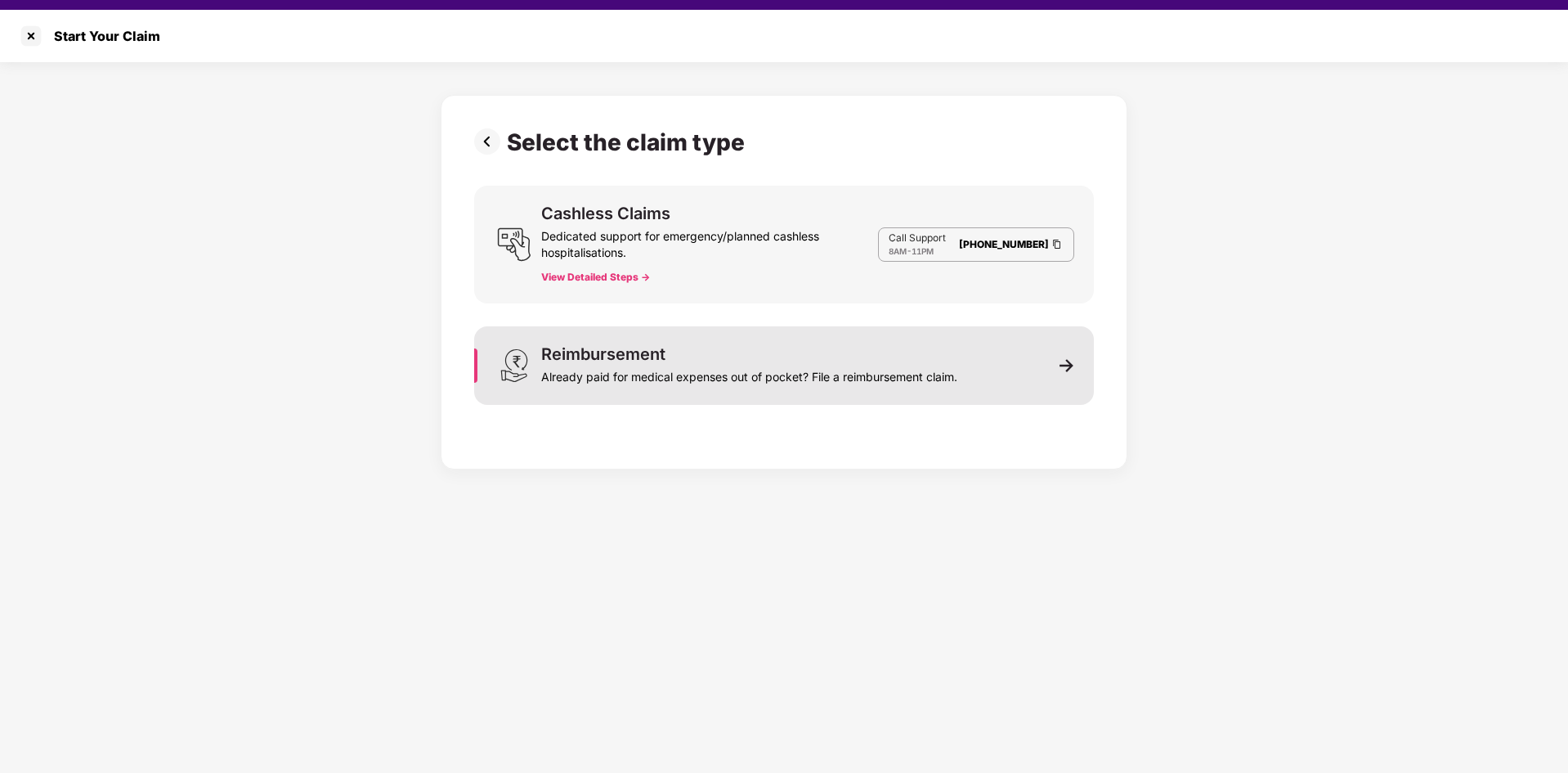
click at [1067, 377] on div "Reimbursement Already paid for medical expenses out of pocket? File a reimburse…" at bounding box center [784, 365] width 619 height 78
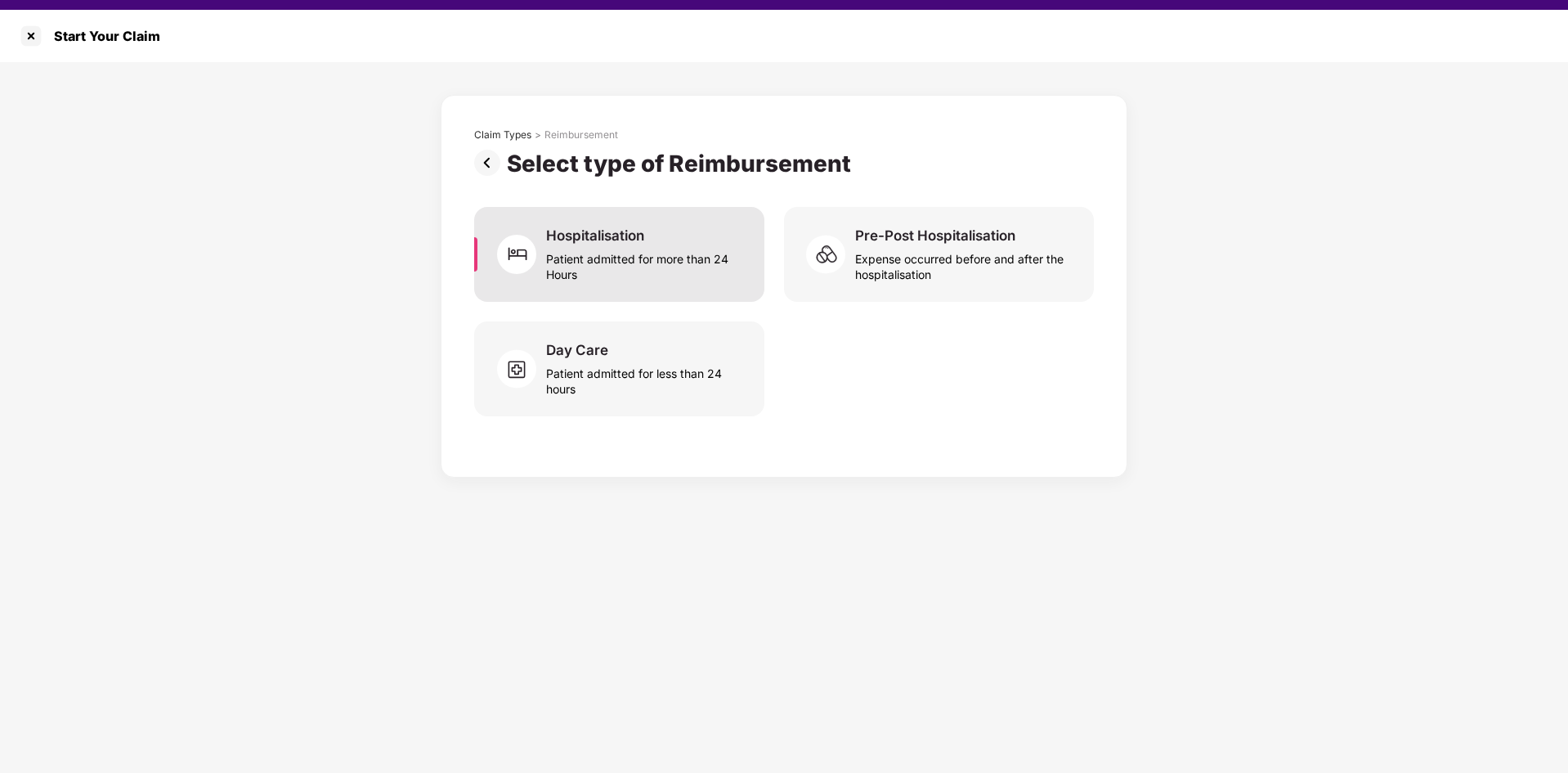
click at [661, 247] on div "Patient admitted for more than 24 Hours" at bounding box center [645, 263] width 199 height 38
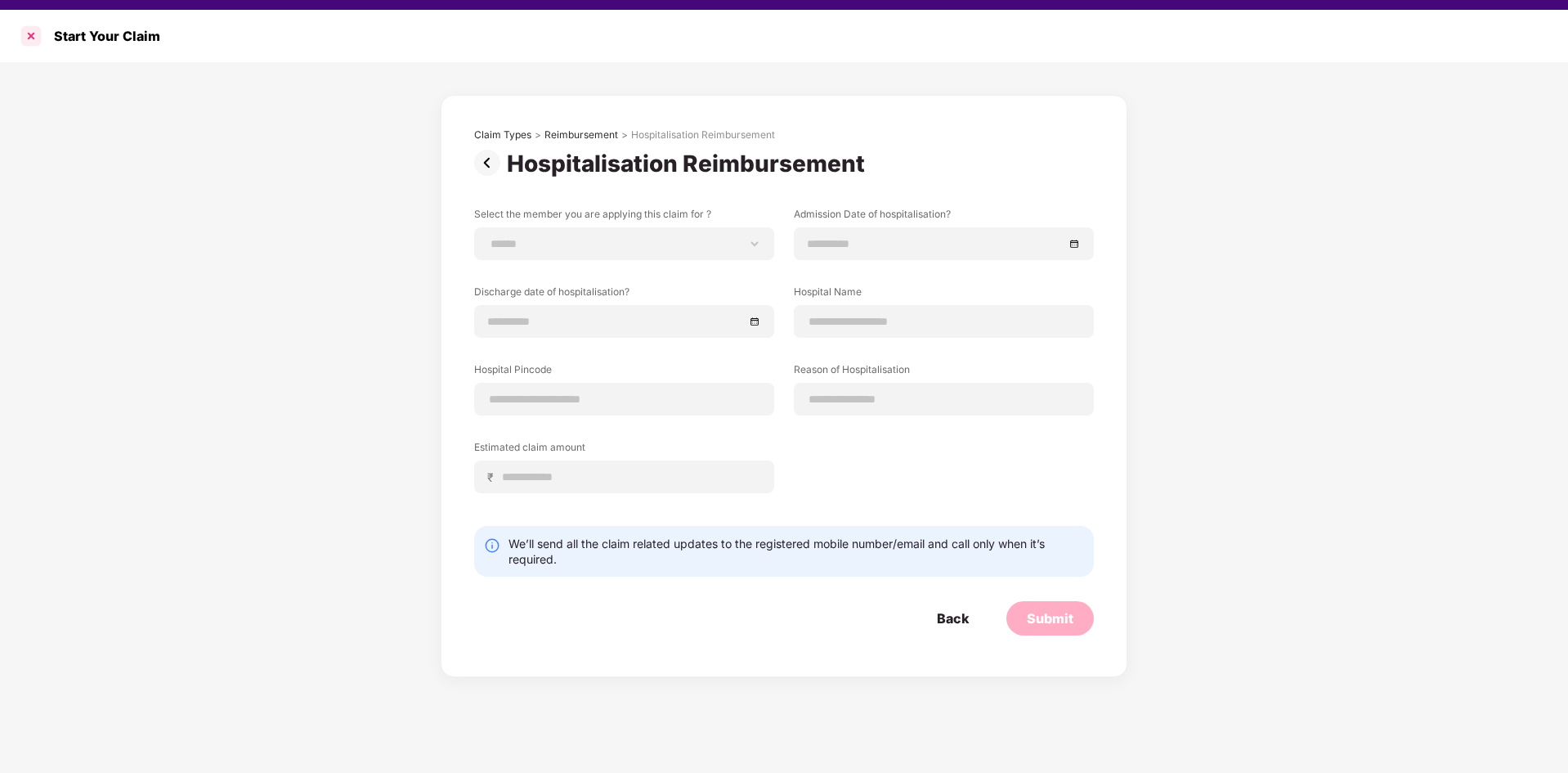
click at [30, 31] on div at bounding box center [31, 36] width 26 height 26
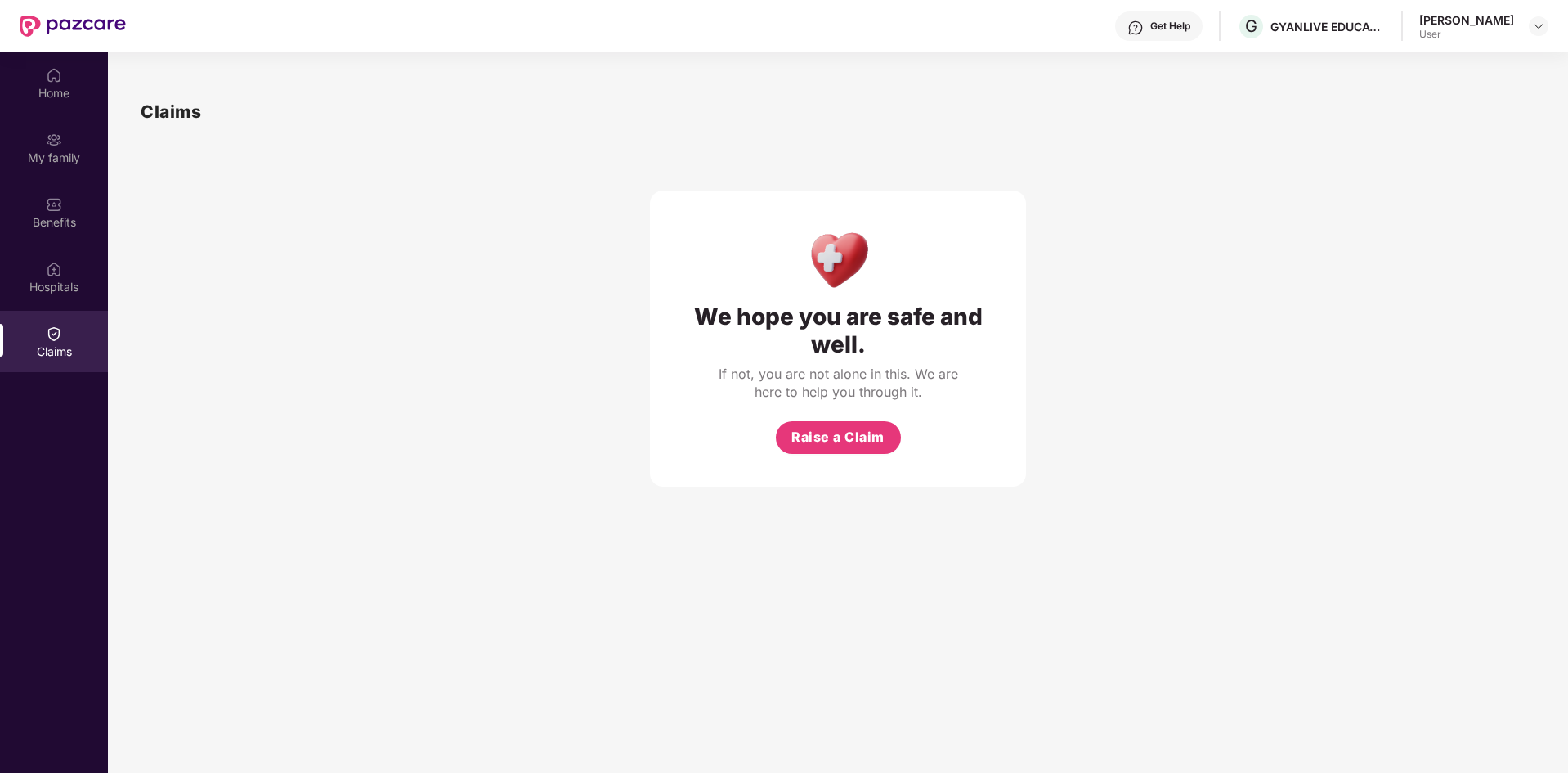
scroll to position [0, 0]
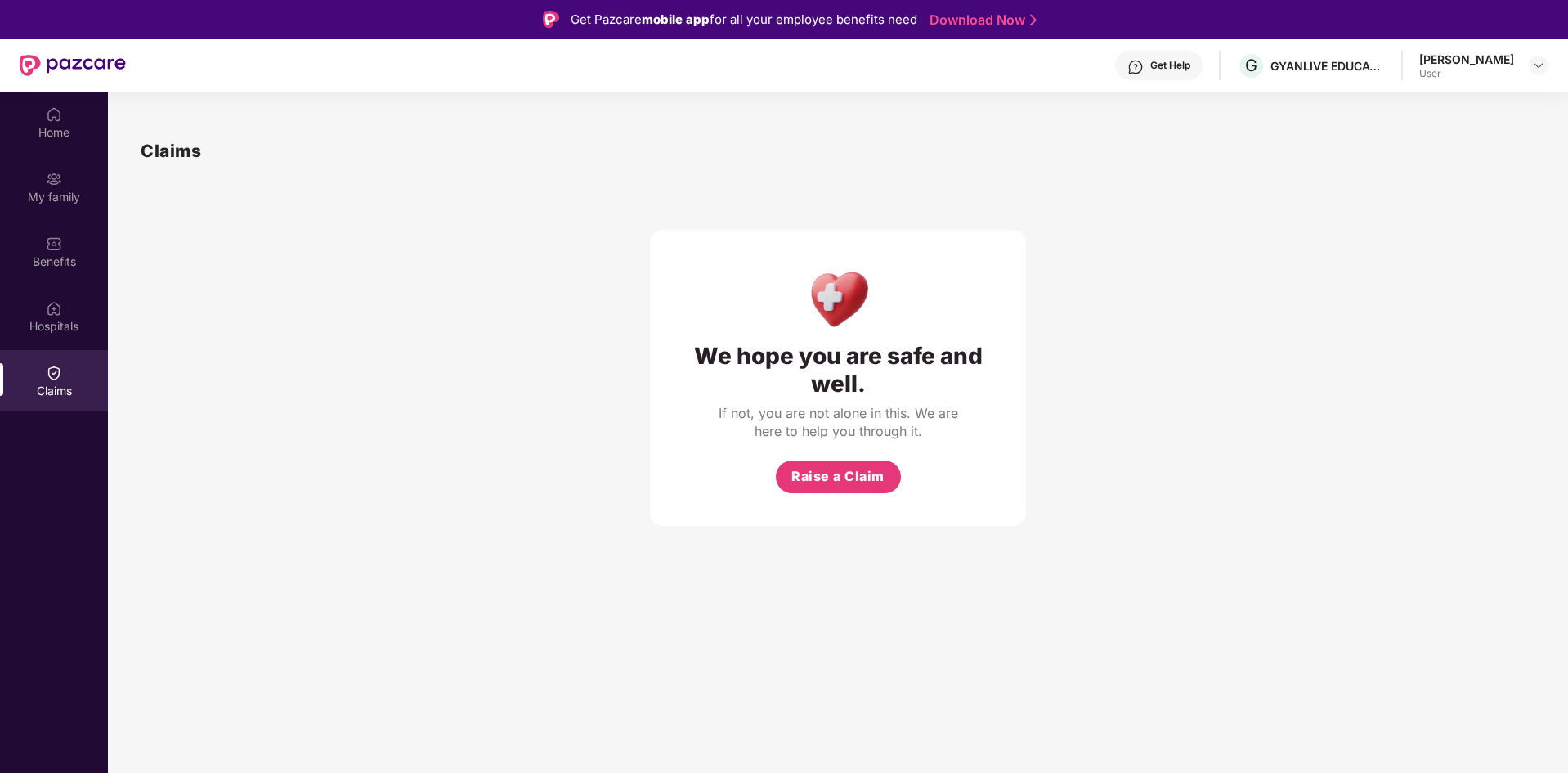
click at [1149, 57] on div "Get Help" at bounding box center [1159, 65] width 88 height 30
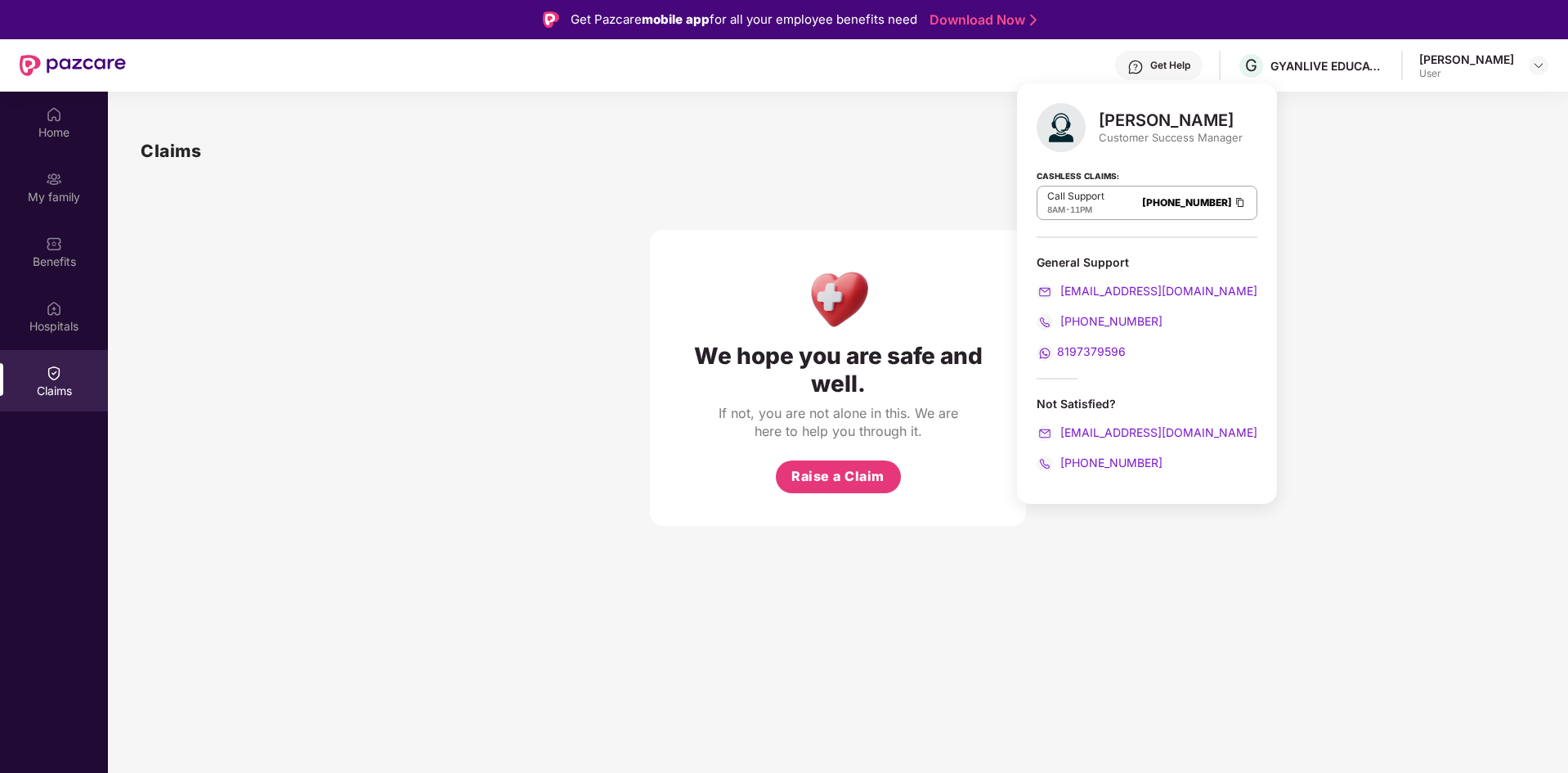
click at [461, 469] on div "We hope you are safe and well. If not, you are not alone in this. We are here t…" at bounding box center [838, 345] width 1395 height 362
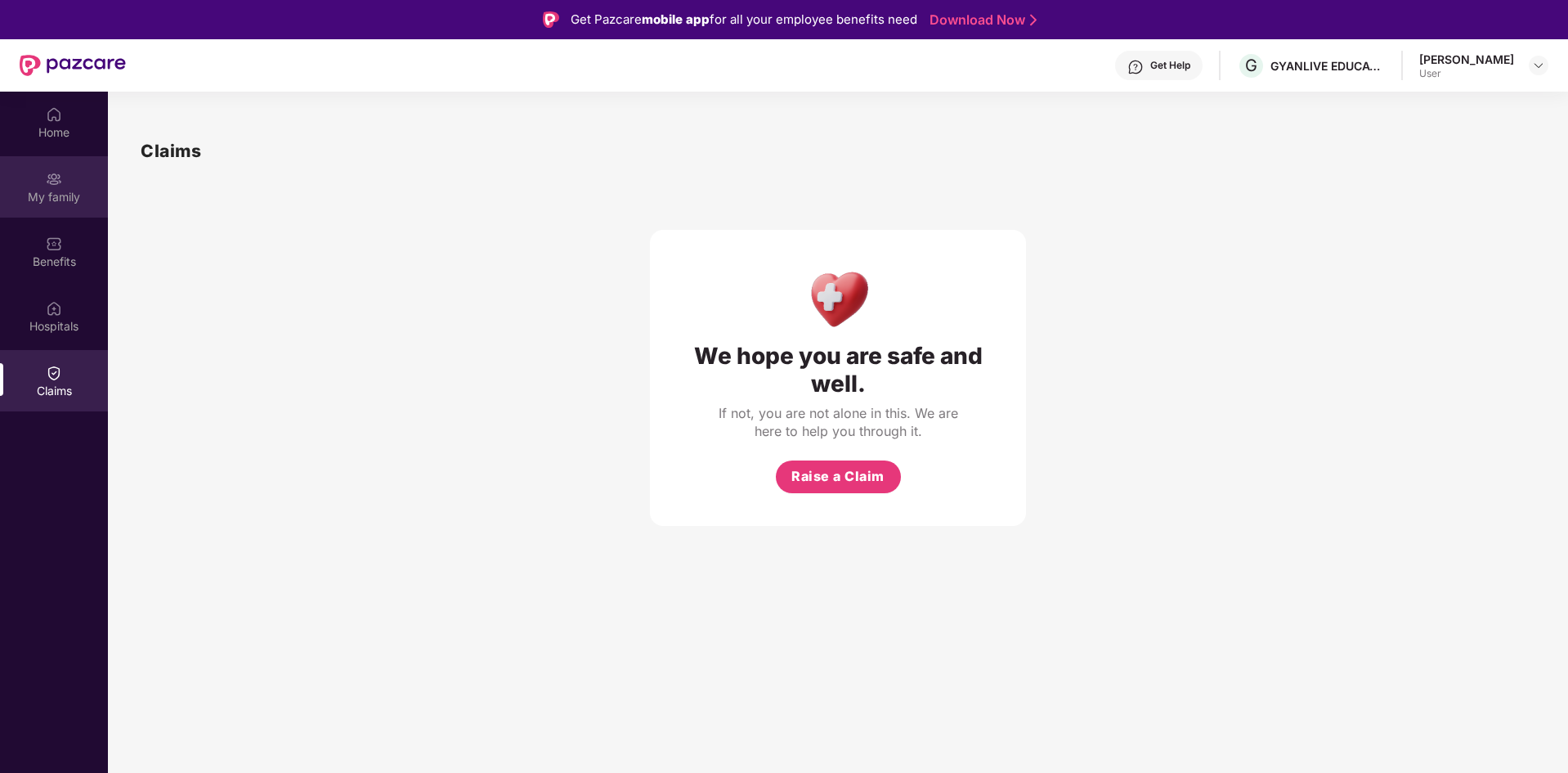
click at [54, 200] on div "My family" at bounding box center [53, 197] width 108 height 17
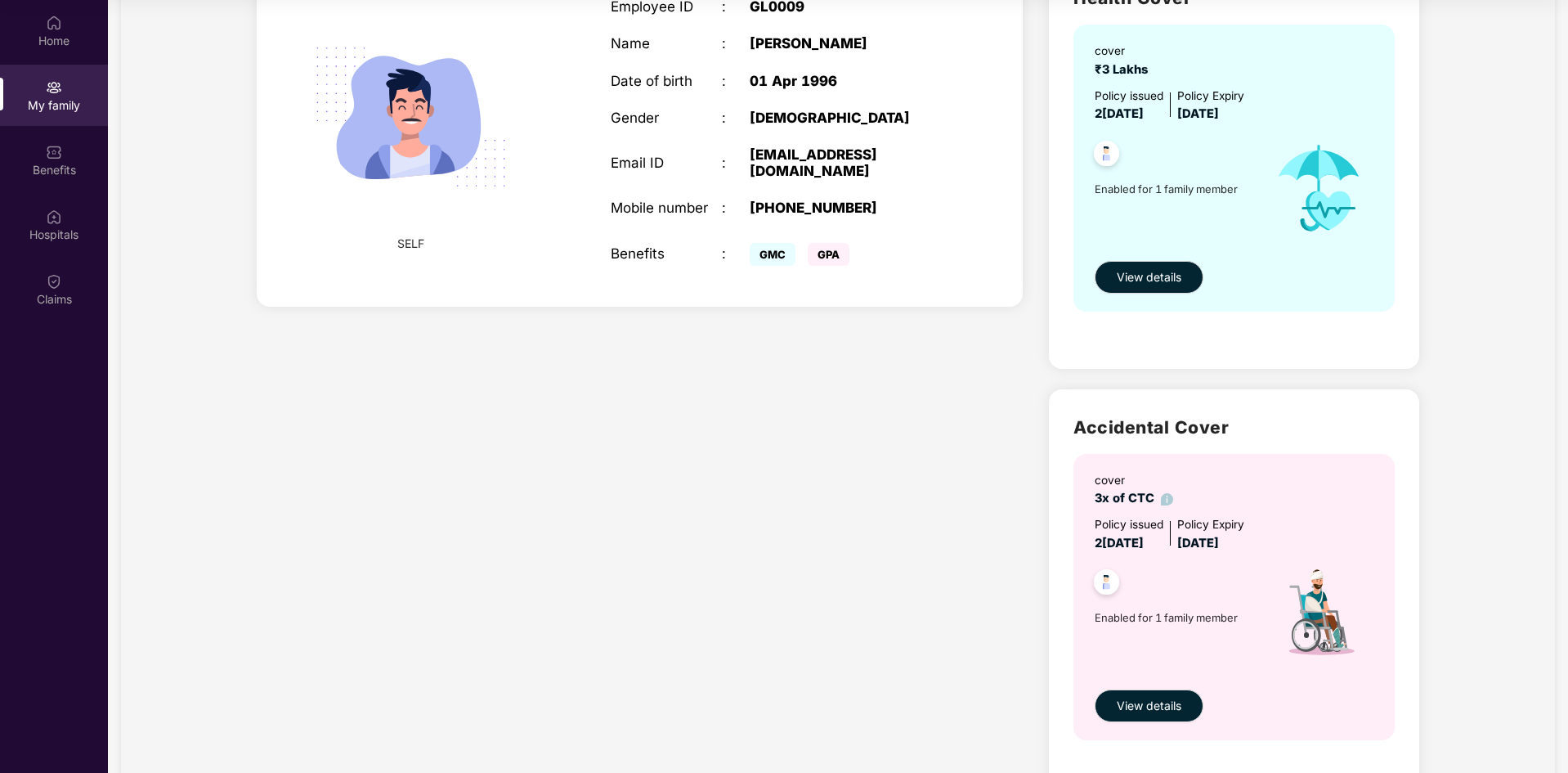
scroll to position [246, 0]
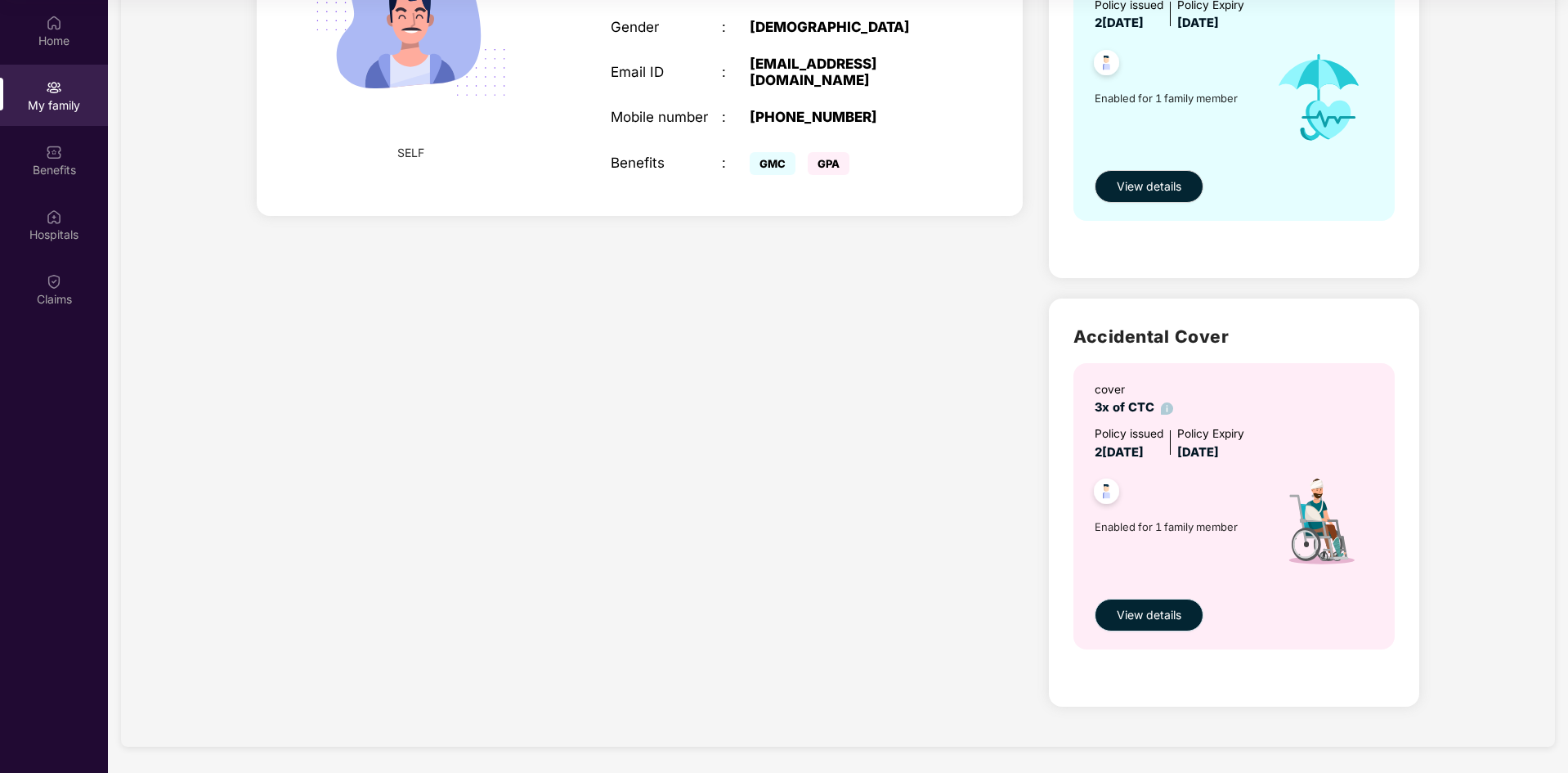
click at [1168, 619] on span "View details" at bounding box center [1148, 615] width 64 height 18
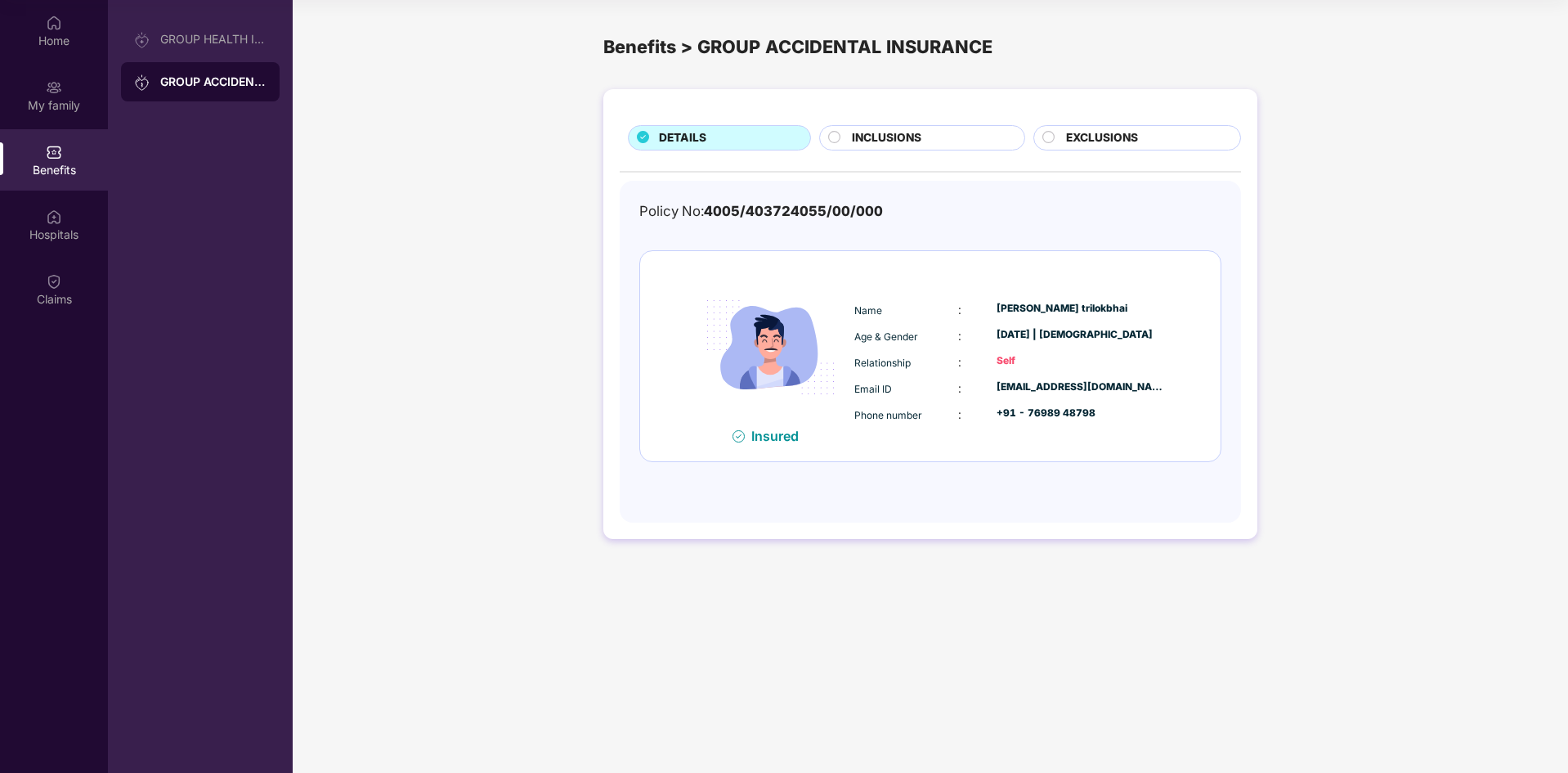
click at [955, 149] on div "INCLUSIONS" at bounding box center [922, 138] width 206 height 26
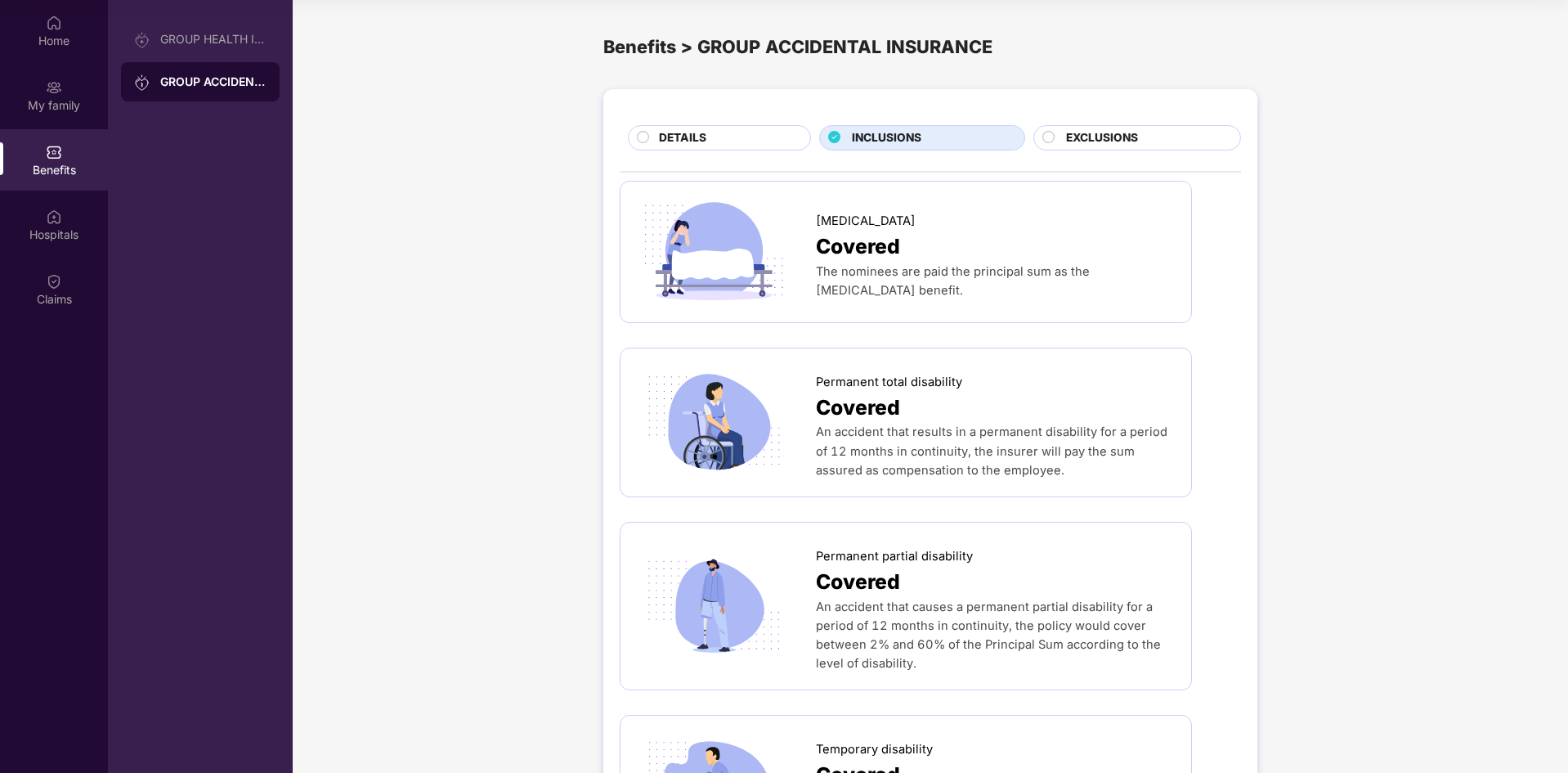
click at [1121, 129] on div "EXCLUSIONS" at bounding box center [1137, 138] width 207 height 26
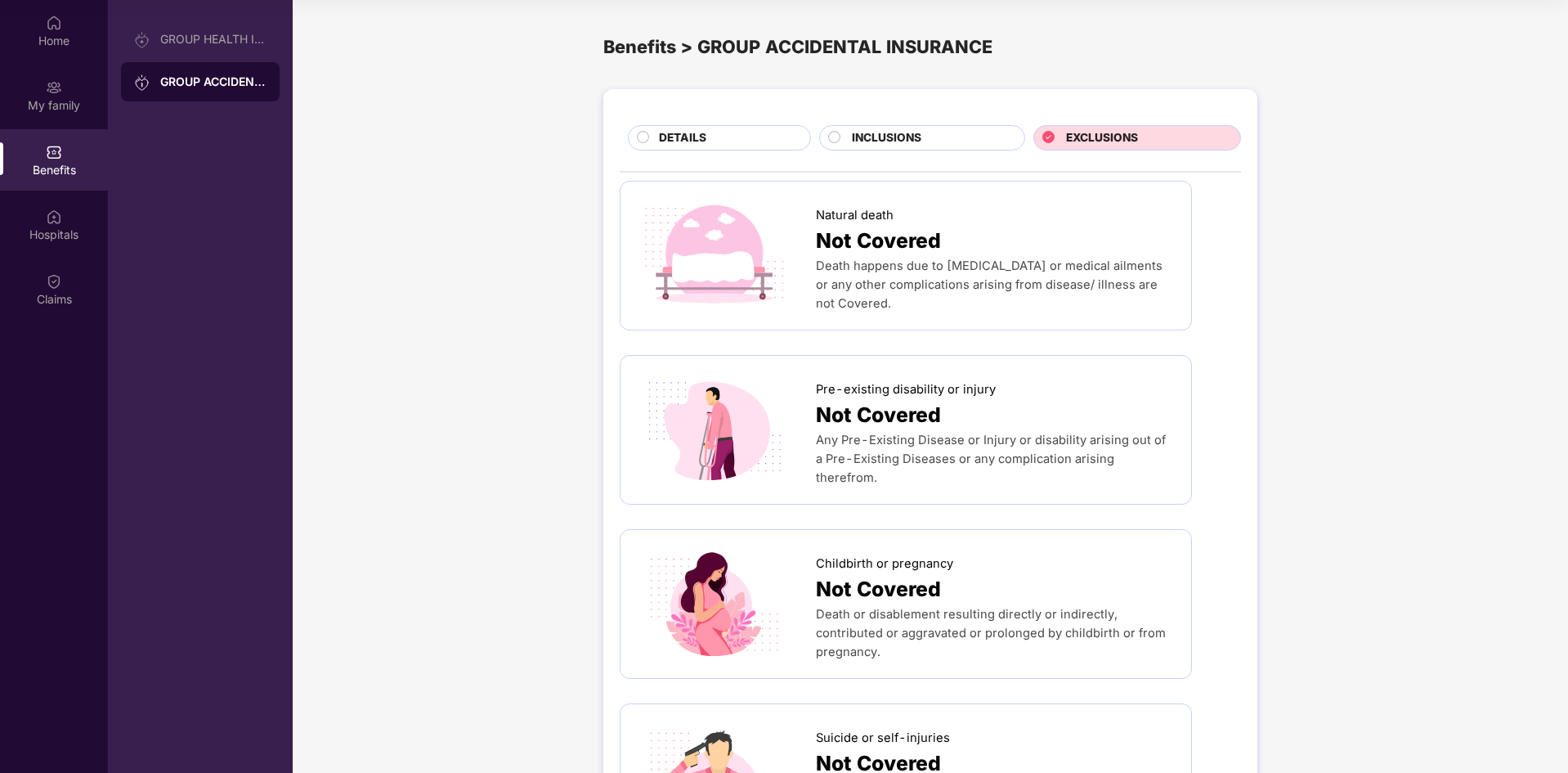
click at [959, 144] on div "INCLUSIONS" at bounding box center [930, 139] width 172 height 21
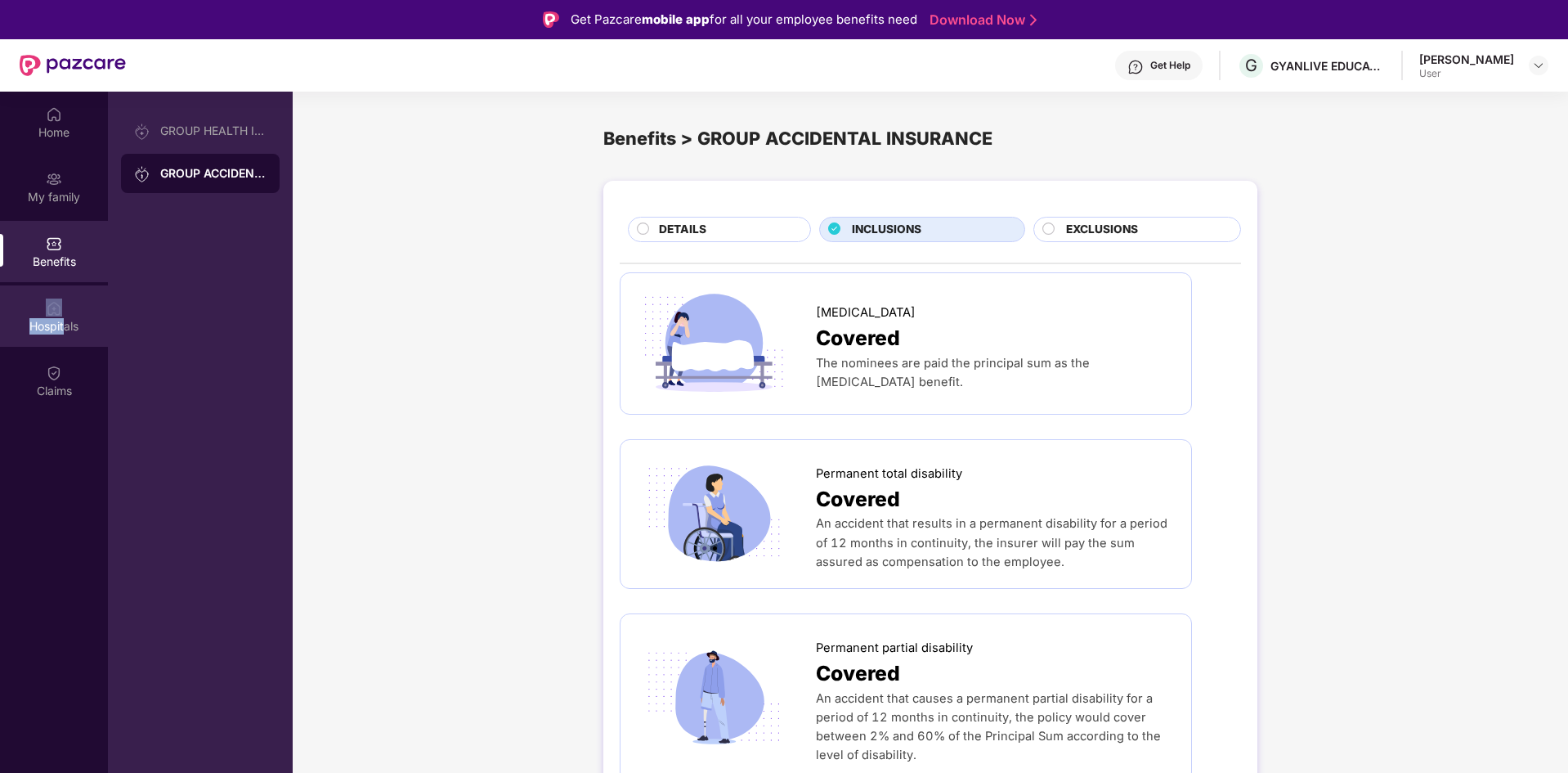
drag, startPoint x: 63, startPoint y: 320, endPoint x: 63, endPoint y: 302, distance: 18.0
click at [63, 302] on div "Hospitals" at bounding box center [53, 316] width 108 height 61
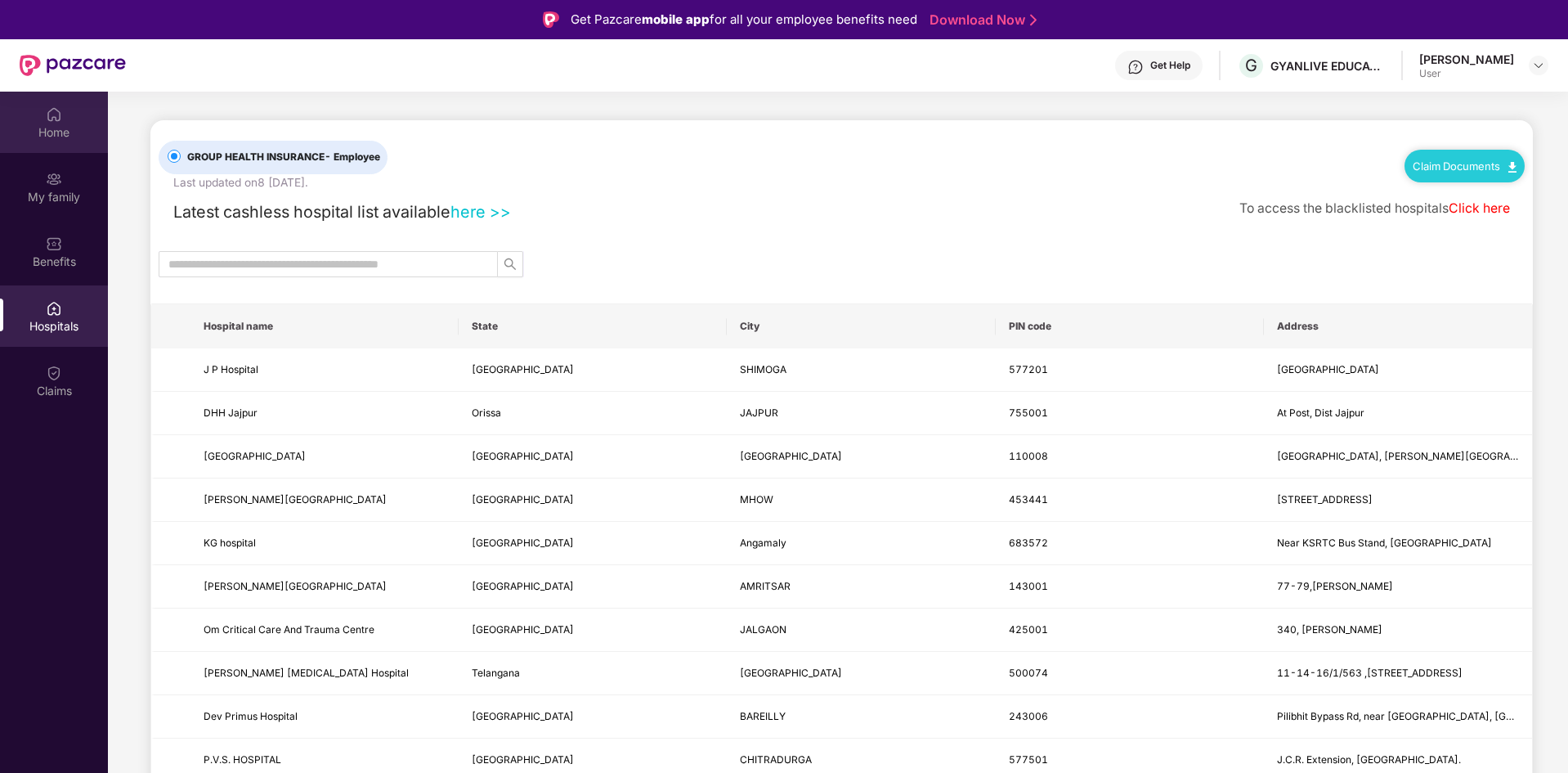
click at [58, 130] on div "Home" at bounding box center [53, 132] width 108 height 17
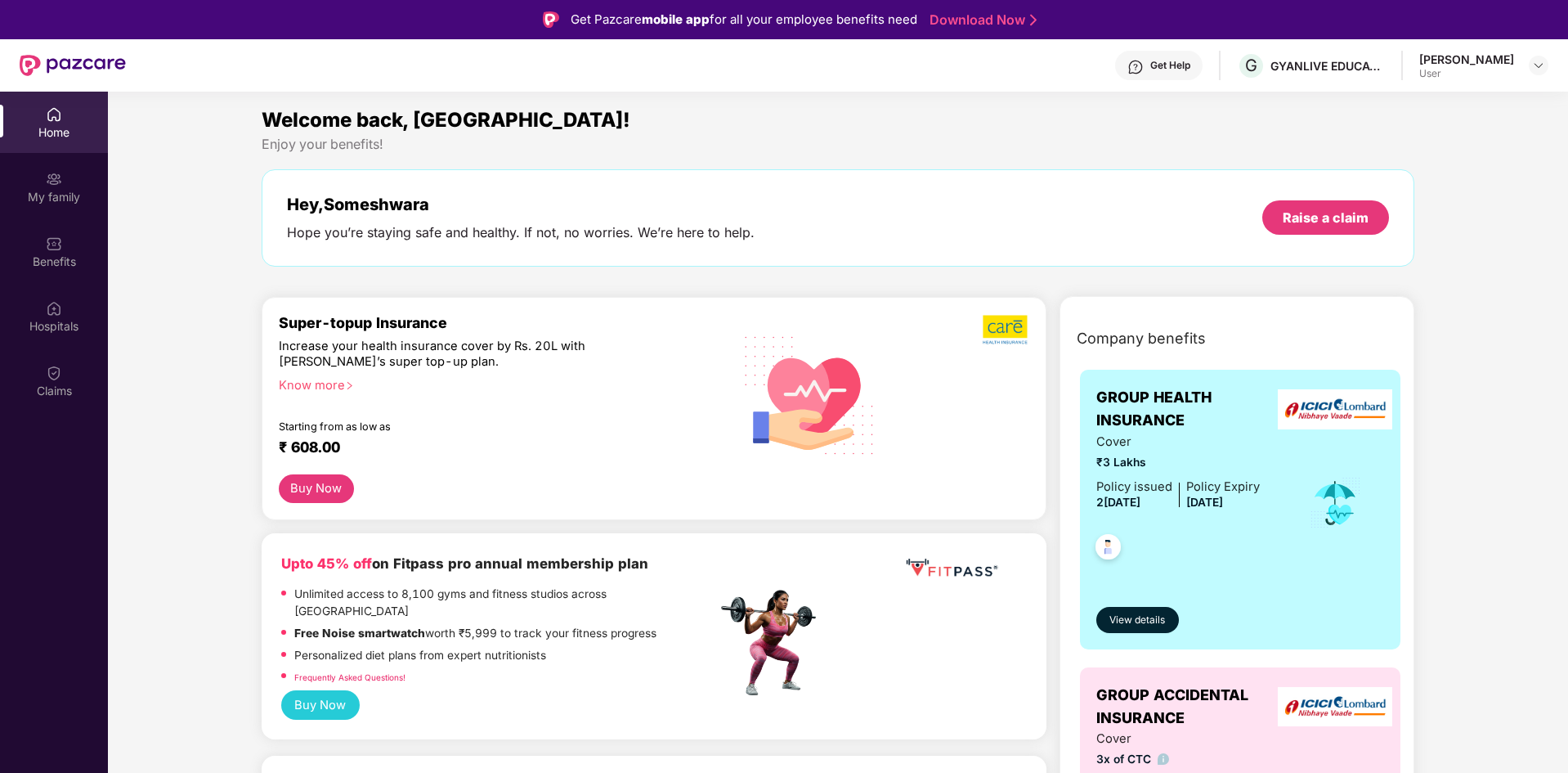
click at [1450, 61] on div "[PERSON_NAME]" at bounding box center [1467, 59] width 95 height 16
click at [1297, 64] on div "GYANLIVE EDUCATION PRIVATE LIMITED" at bounding box center [1328, 66] width 115 height 16
click at [56, 191] on div "My family" at bounding box center [53, 197] width 108 height 17
